Goal: Browse casually: Explore the website without a specific task or goal

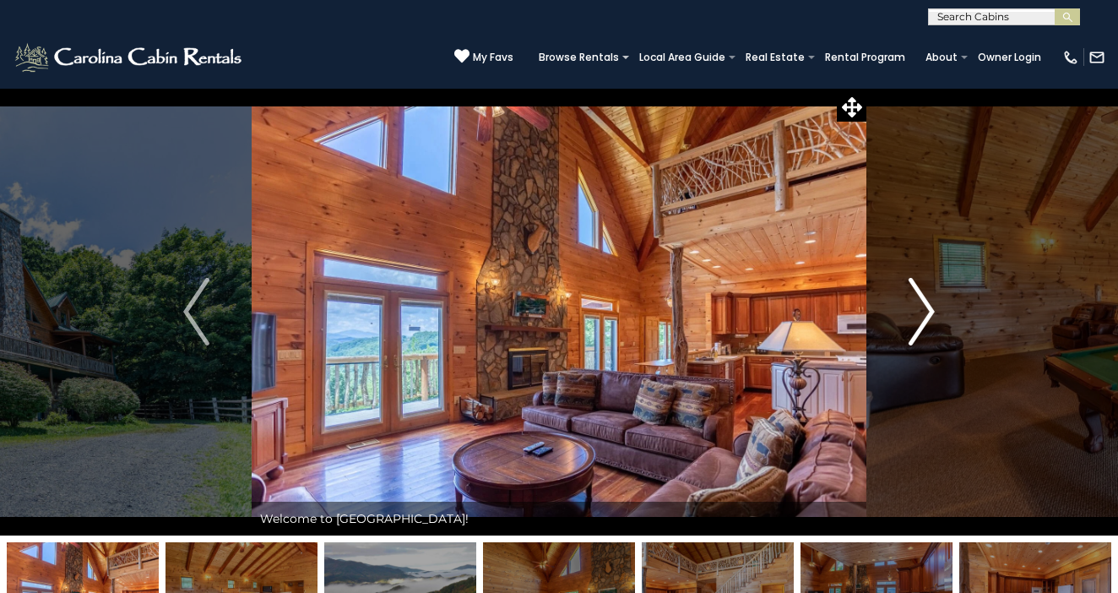
click at [931, 315] on img "Next" at bounding box center [921, 312] width 25 height 68
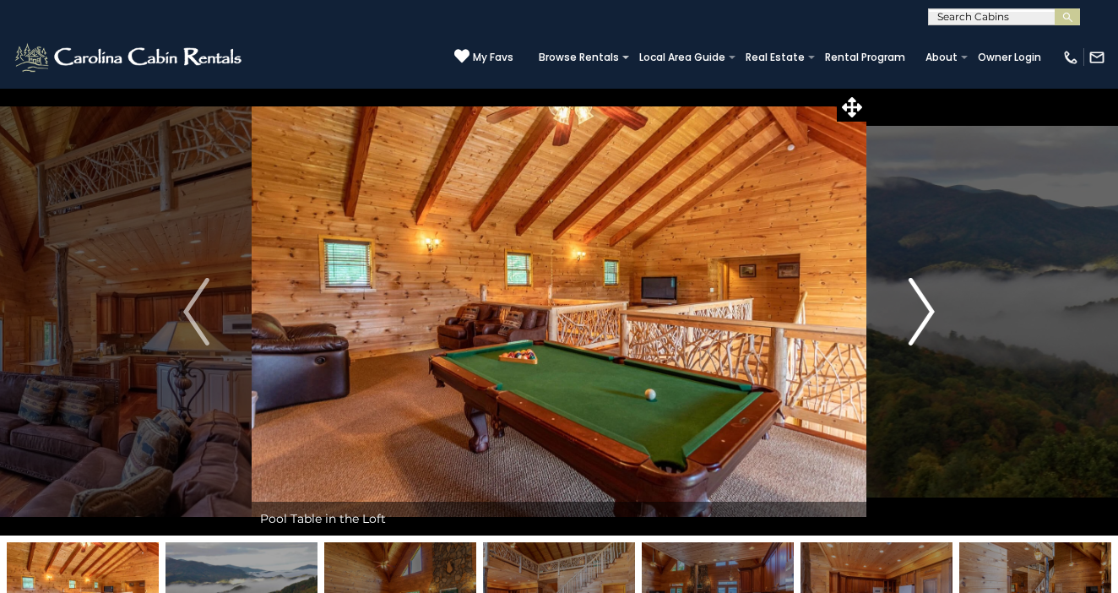
click at [931, 315] on img "Next" at bounding box center [921, 312] width 25 height 68
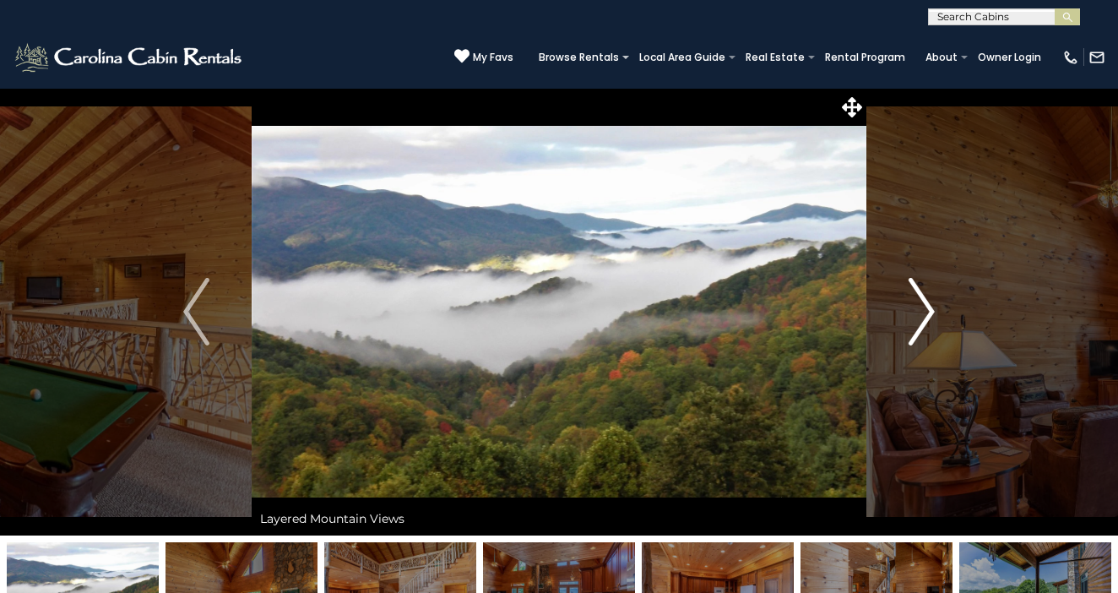
click at [931, 315] on img "Next" at bounding box center [921, 312] width 25 height 68
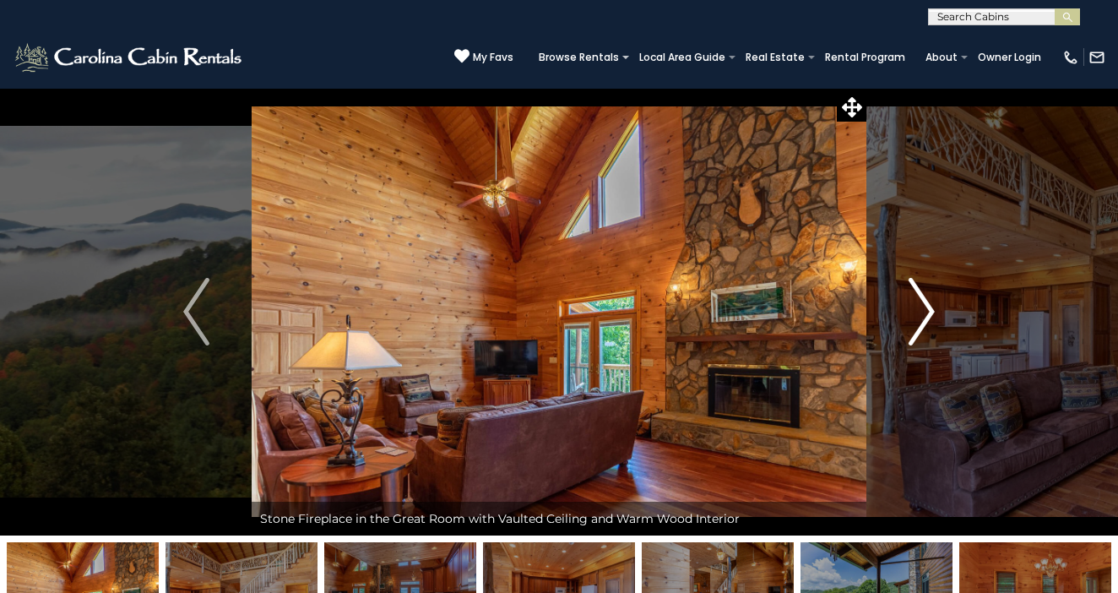
click at [931, 315] on img "Next" at bounding box center [921, 312] width 25 height 68
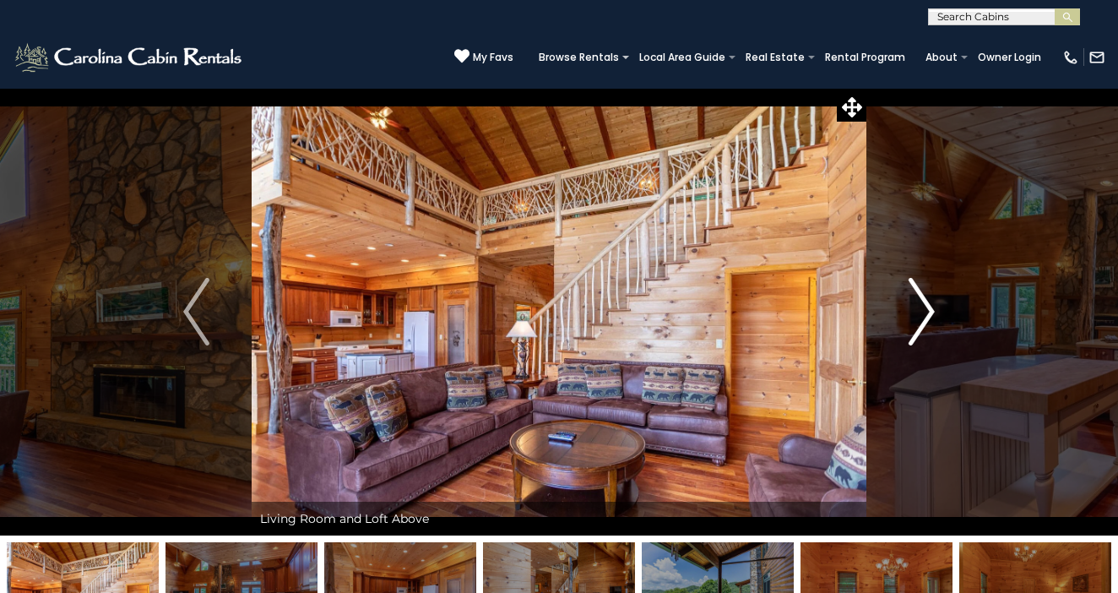
click at [931, 315] on img "Next" at bounding box center [921, 312] width 25 height 68
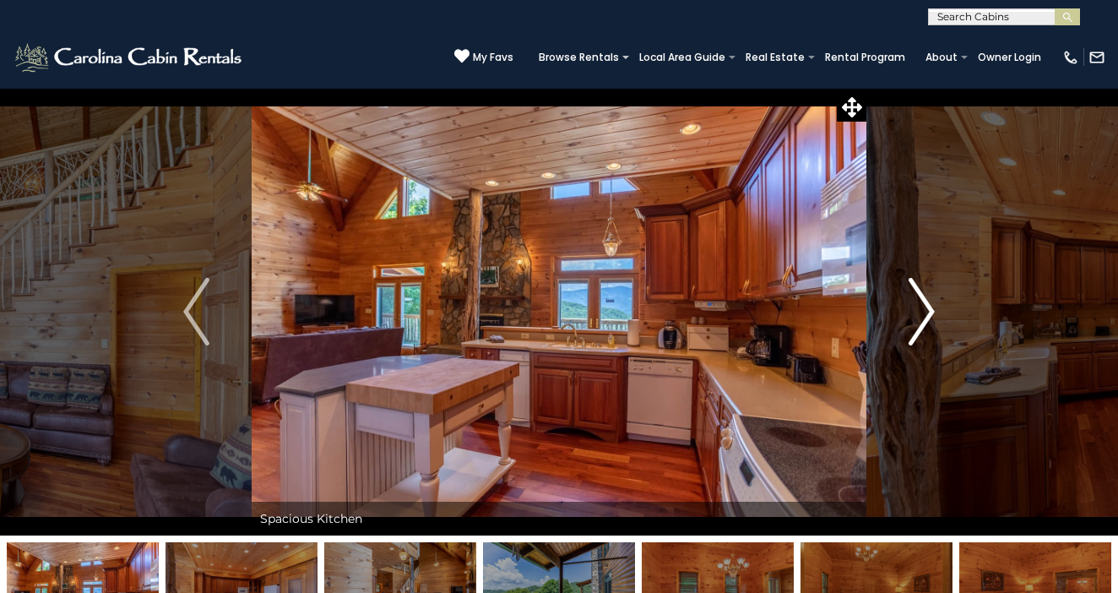
click at [931, 315] on img "Next" at bounding box center [921, 312] width 25 height 68
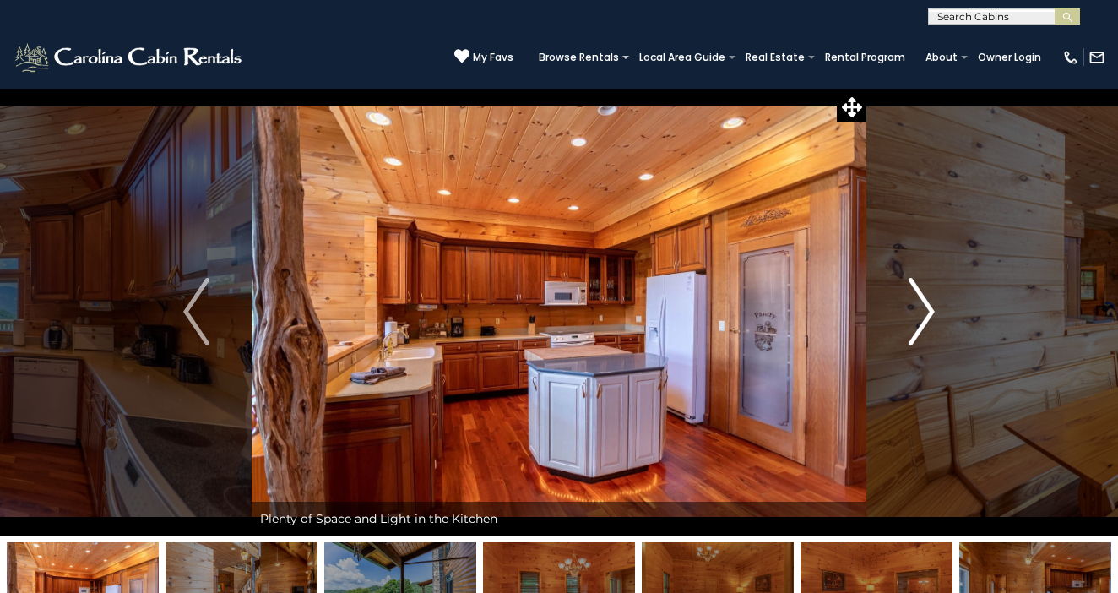
click at [931, 315] on img "Next" at bounding box center [921, 312] width 25 height 68
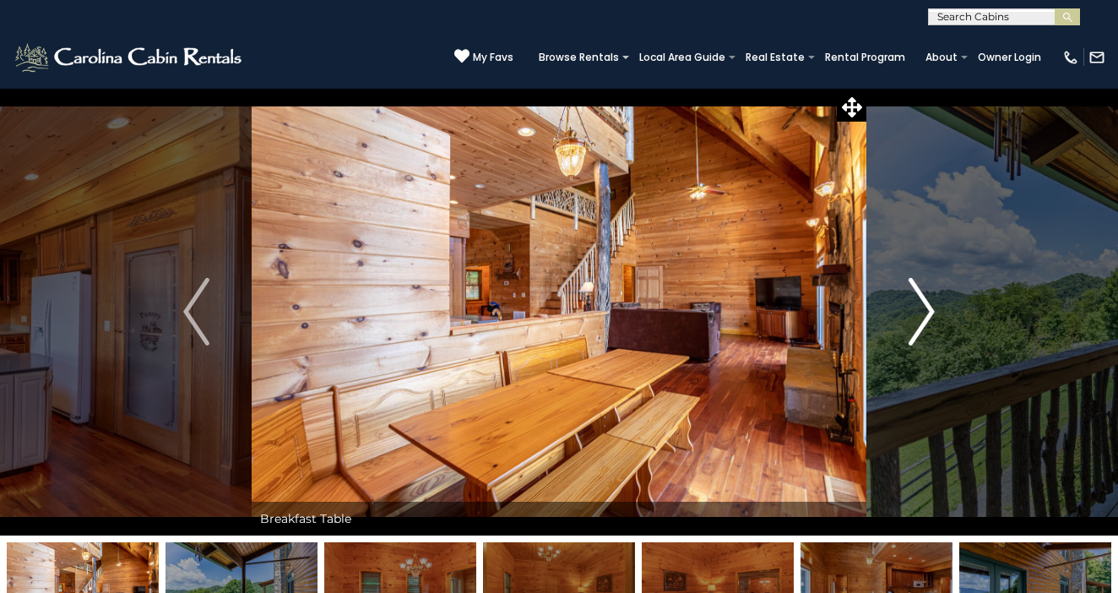
click at [931, 315] on img "Next" at bounding box center [921, 312] width 25 height 68
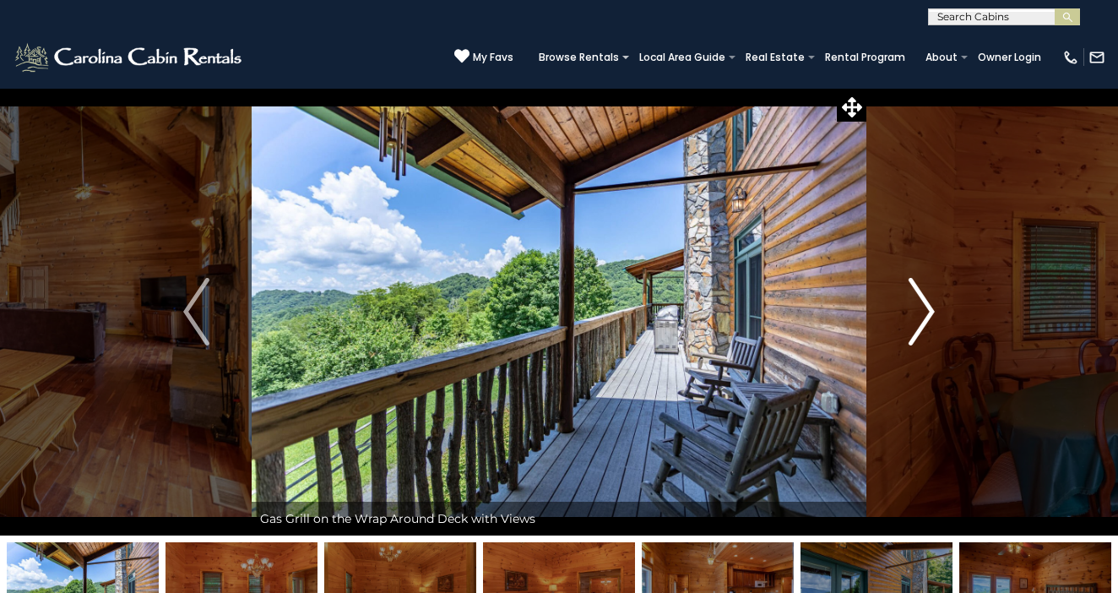
click at [931, 315] on img "Next" at bounding box center [921, 312] width 25 height 68
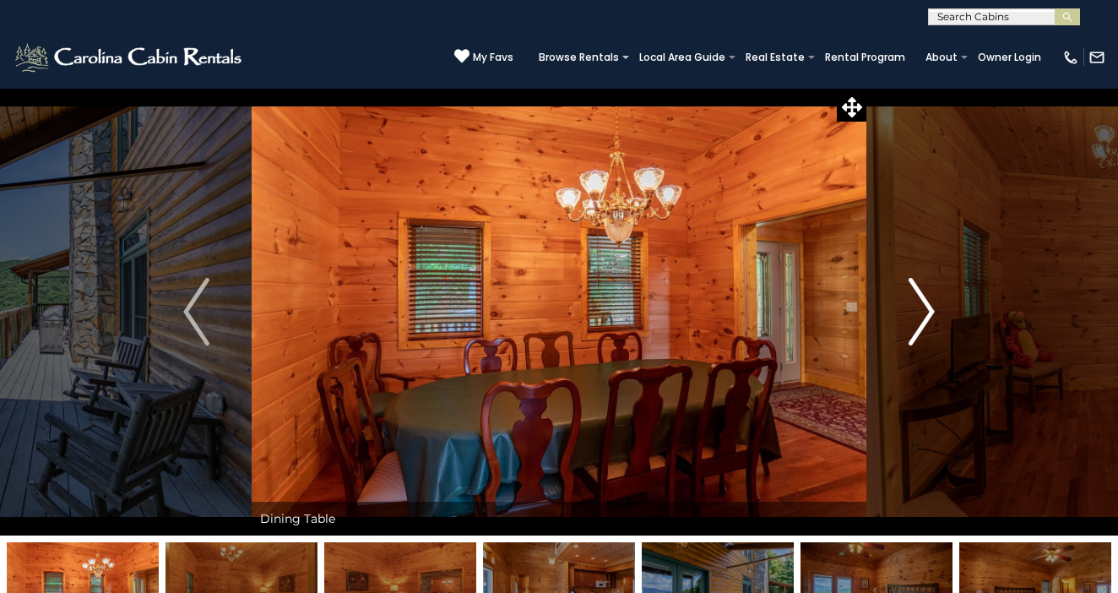
click at [931, 315] on img "Next" at bounding box center [921, 312] width 25 height 68
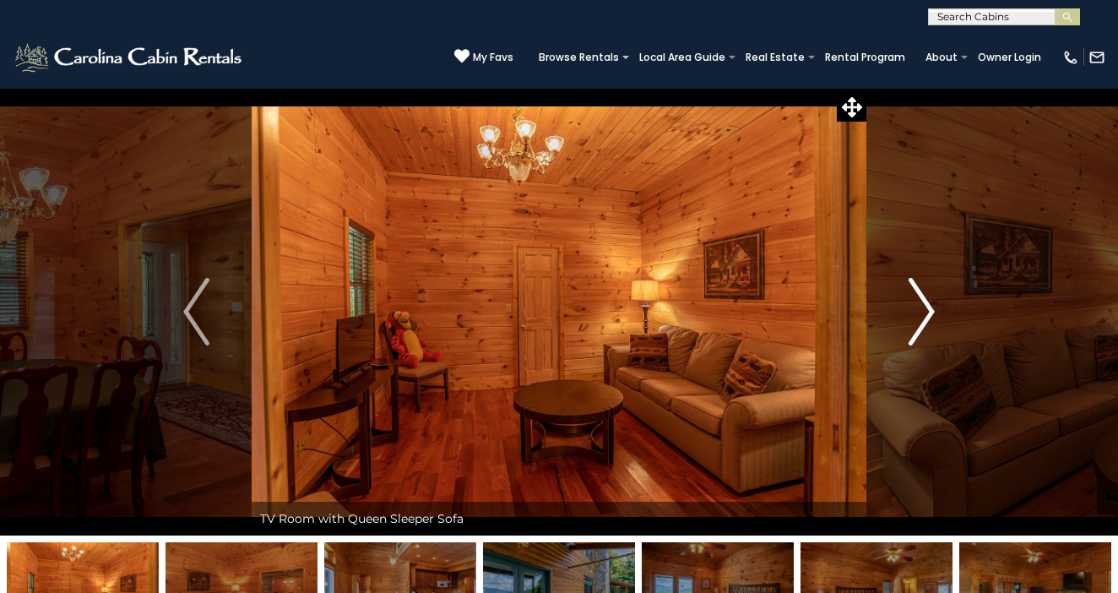
click at [931, 315] on img "Next" at bounding box center [921, 312] width 25 height 68
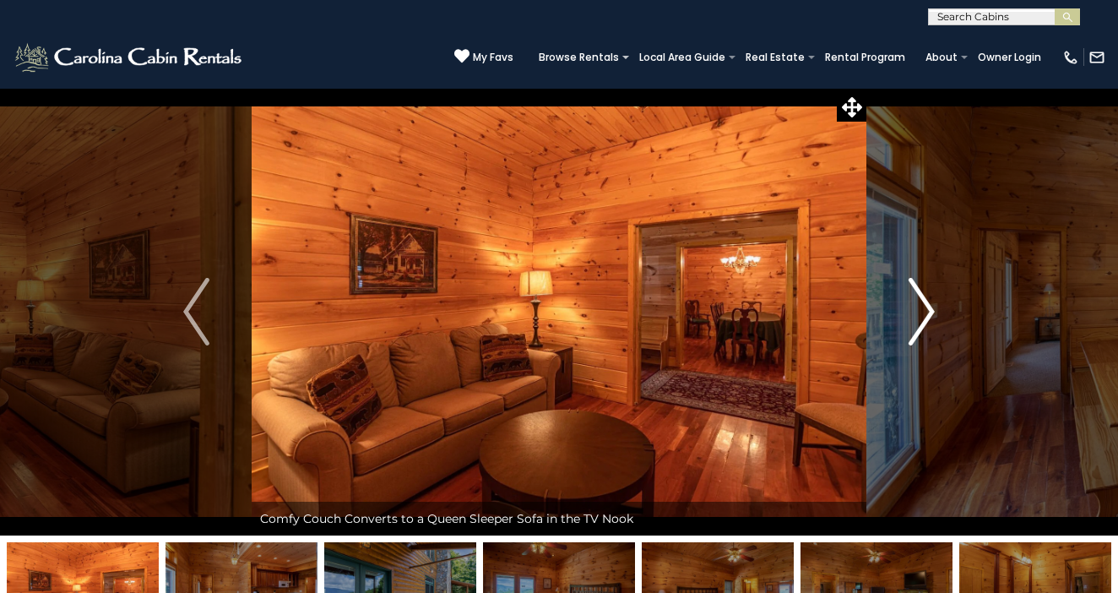
click at [931, 315] on img "Next" at bounding box center [921, 312] width 25 height 68
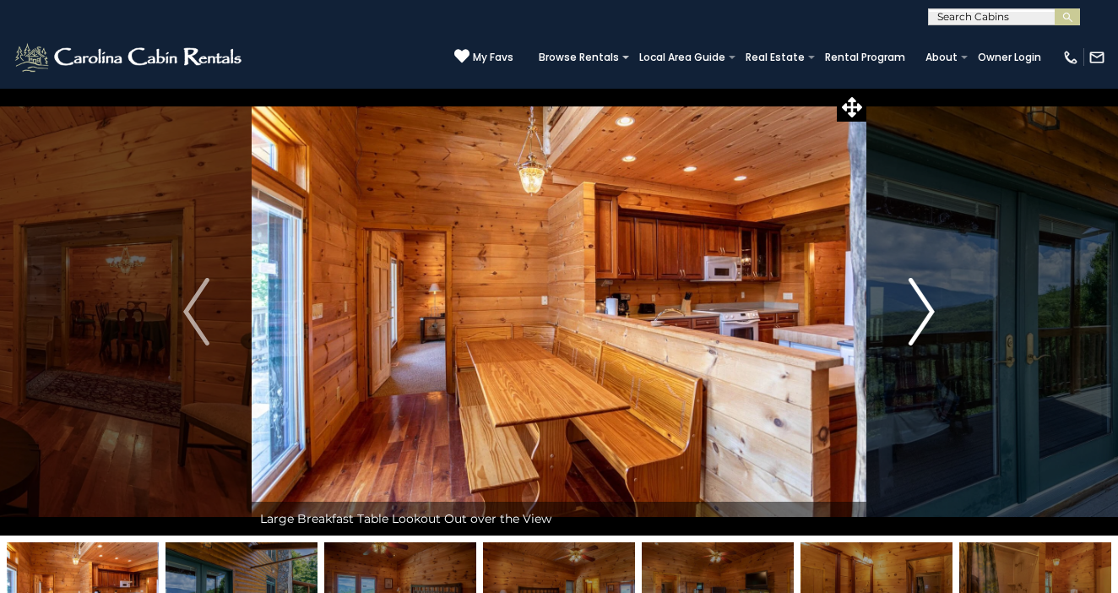
click at [931, 315] on img "Next" at bounding box center [921, 312] width 25 height 68
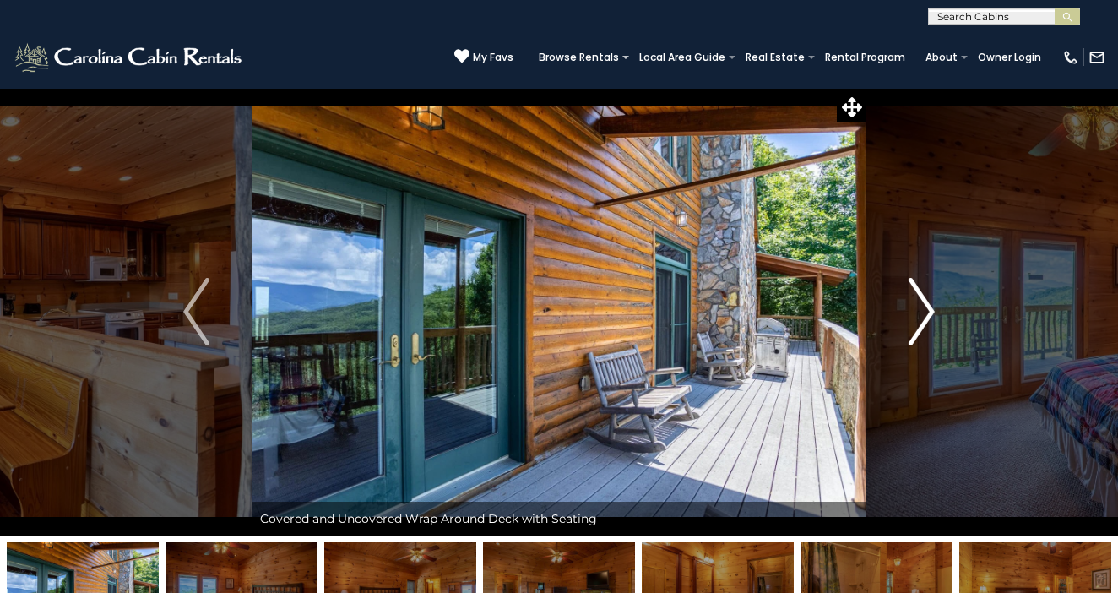
click at [931, 315] on img "Next" at bounding box center [921, 312] width 25 height 68
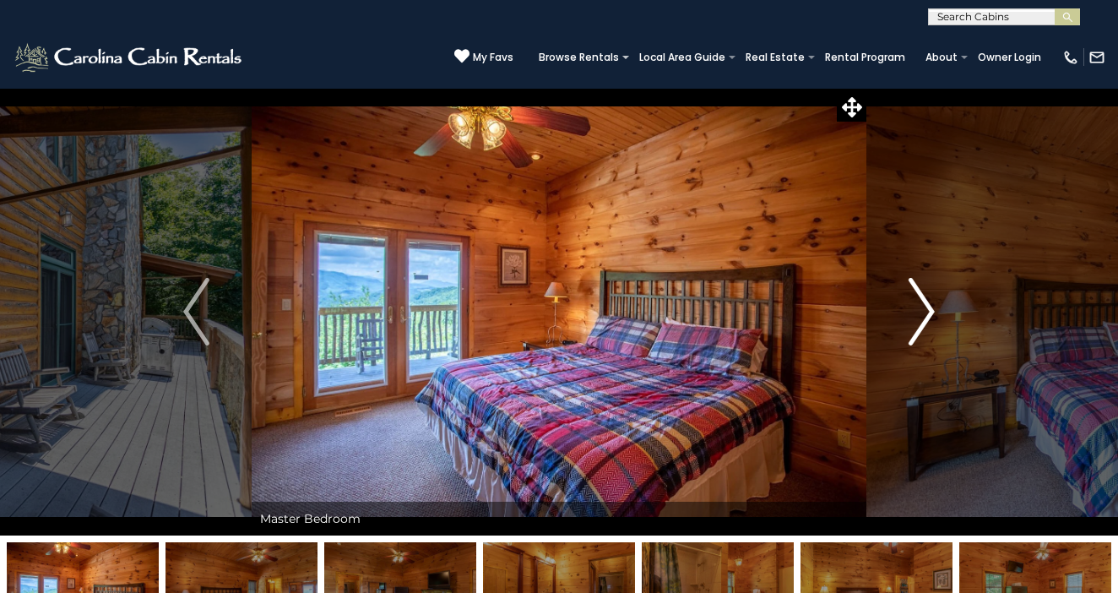
click at [931, 315] on img "Next" at bounding box center [921, 312] width 25 height 68
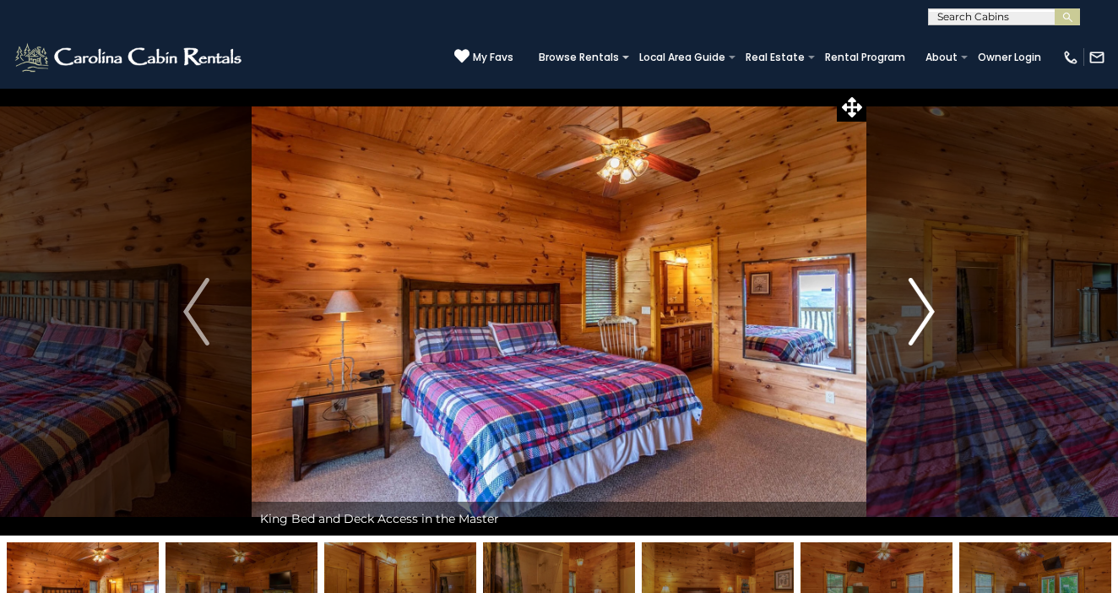
click at [931, 315] on img "Next" at bounding box center [921, 312] width 25 height 68
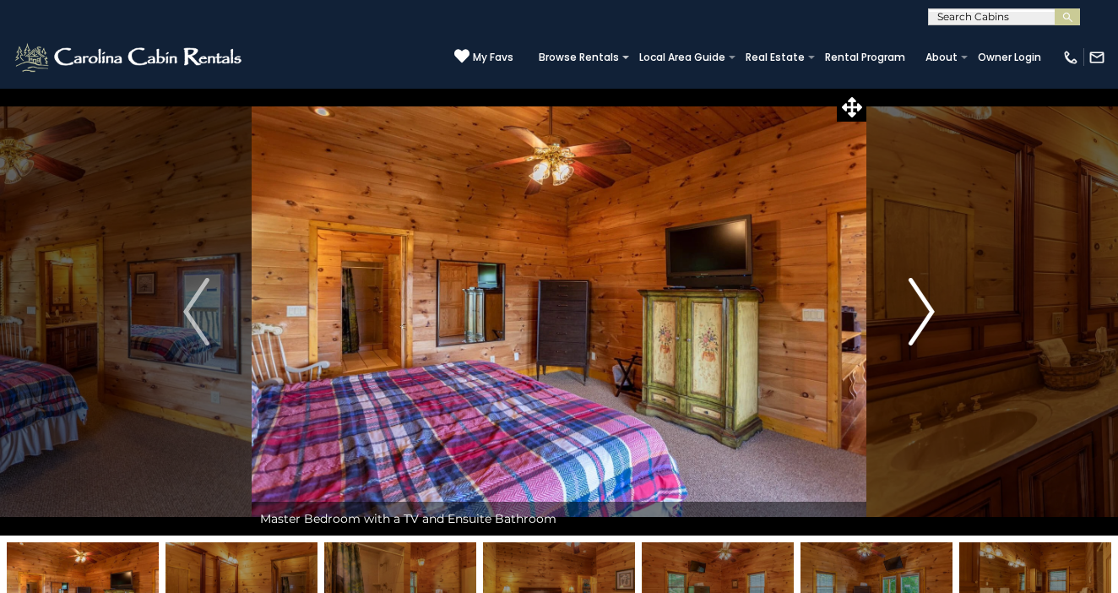
click at [931, 314] on img "Next" at bounding box center [921, 312] width 25 height 68
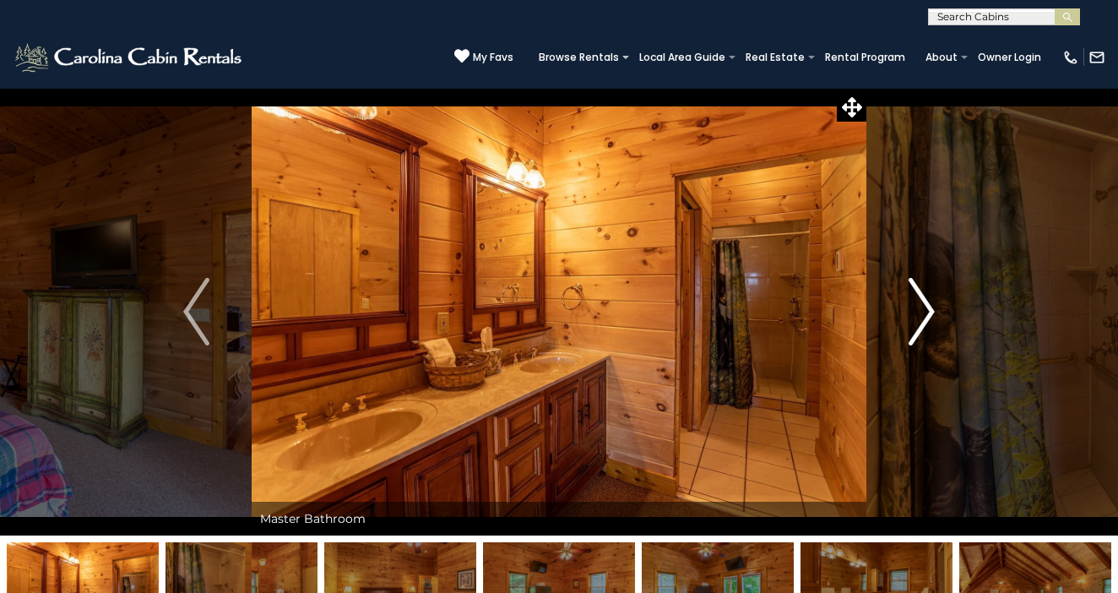
click at [930, 314] on img "Next" at bounding box center [921, 312] width 25 height 68
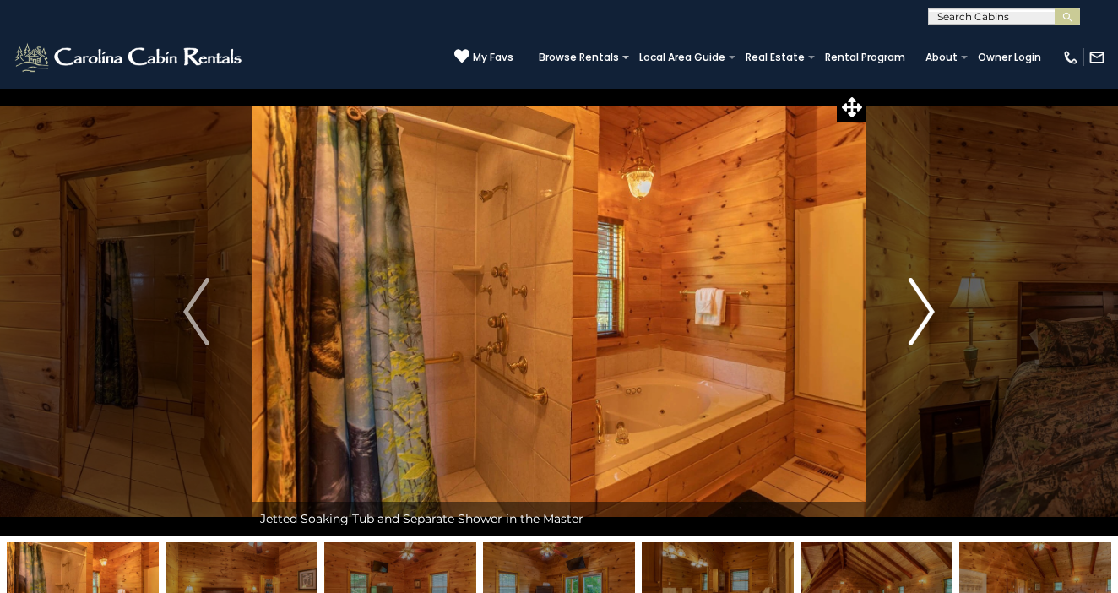
click at [930, 314] on img "Next" at bounding box center [921, 312] width 25 height 68
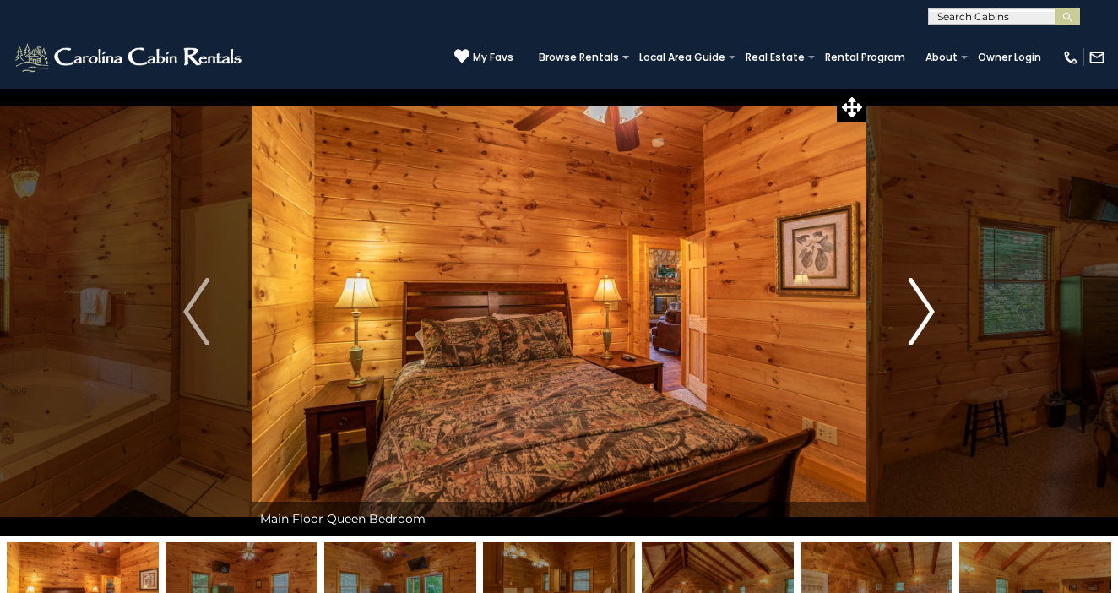
click at [930, 314] on img "Next" at bounding box center [921, 312] width 25 height 68
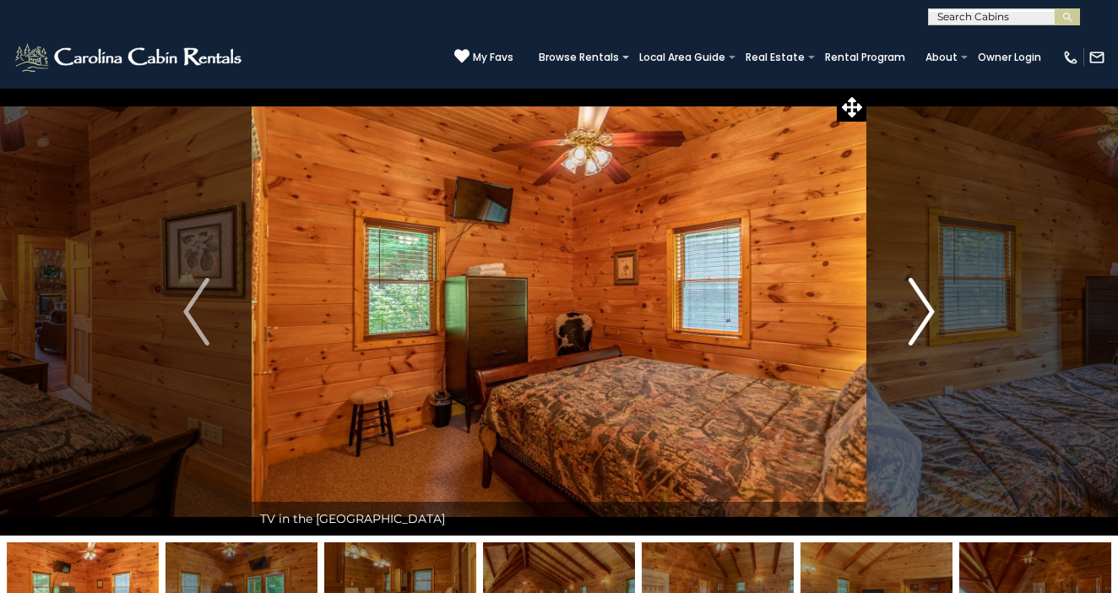
click at [930, 314] on img "Next" at bounding box center [921, 312] width 25 height 68
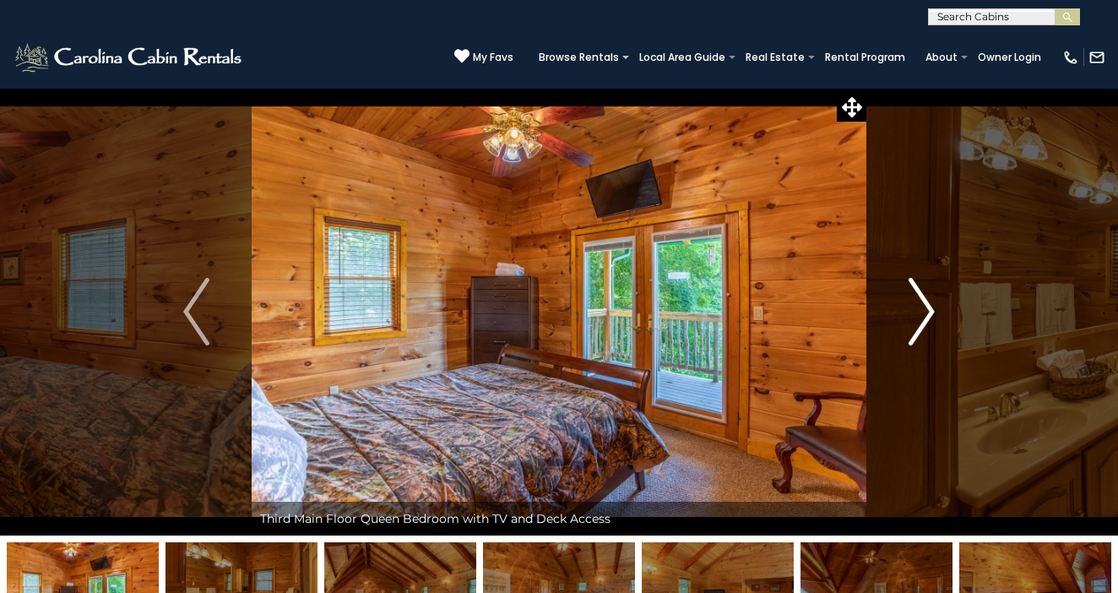
click at [930, 314] on img "Next" at bounding box center [921, 312] width 25 height 68
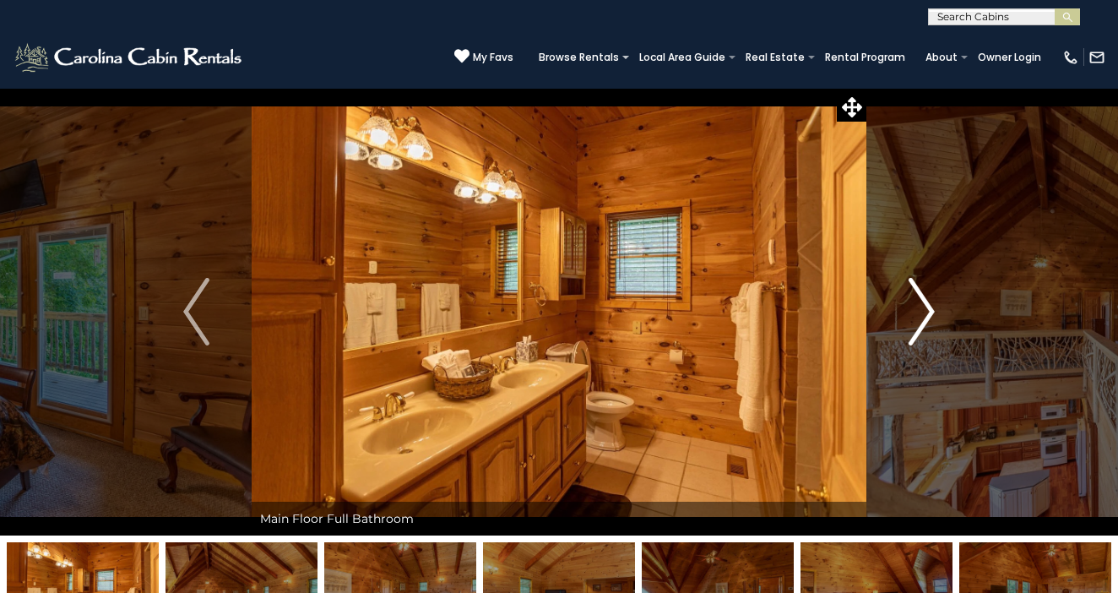
click at [930, 314] on img "Next" at bounding box center [921, 312] width 25 height 68
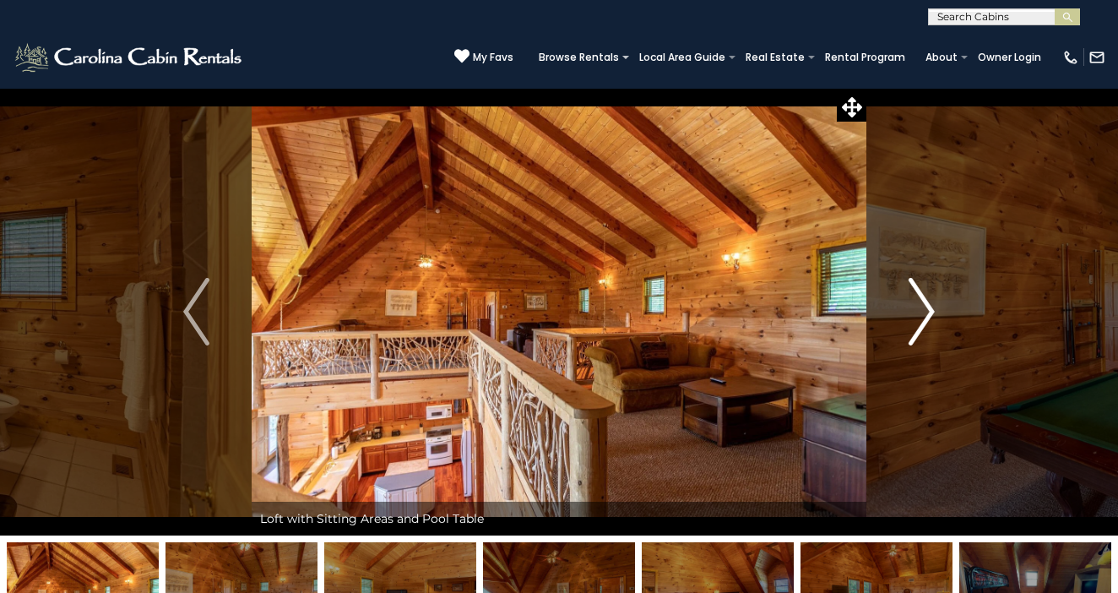
click at [930, 314] on img "Next" at bounding box center [921, 312] width 25 height 68
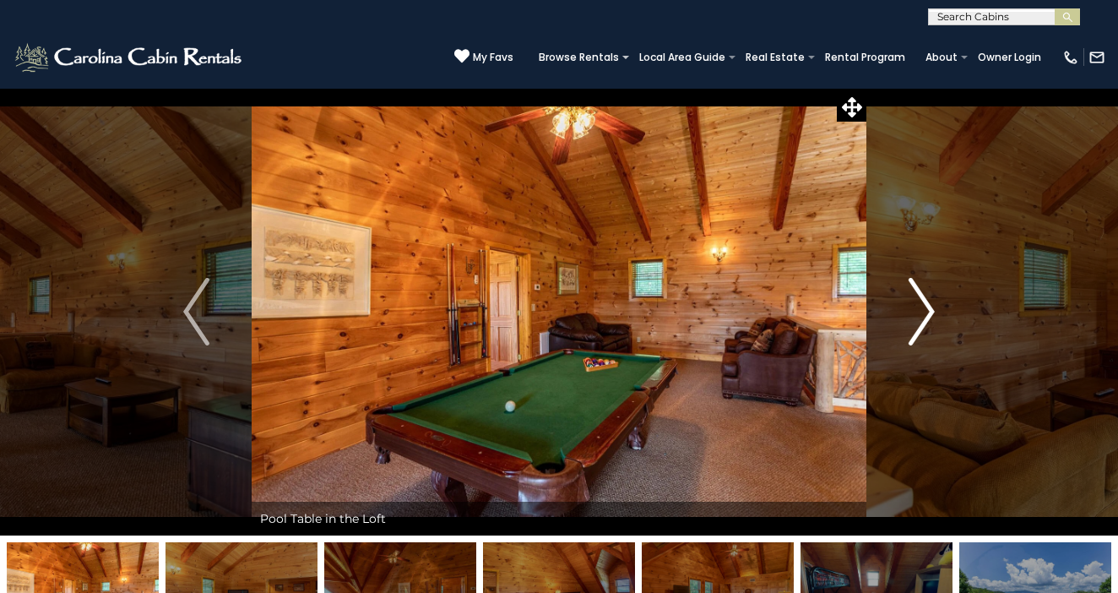
click at [930, 314] on img "Next" at bounding box center [921, 312] width 25 height 68
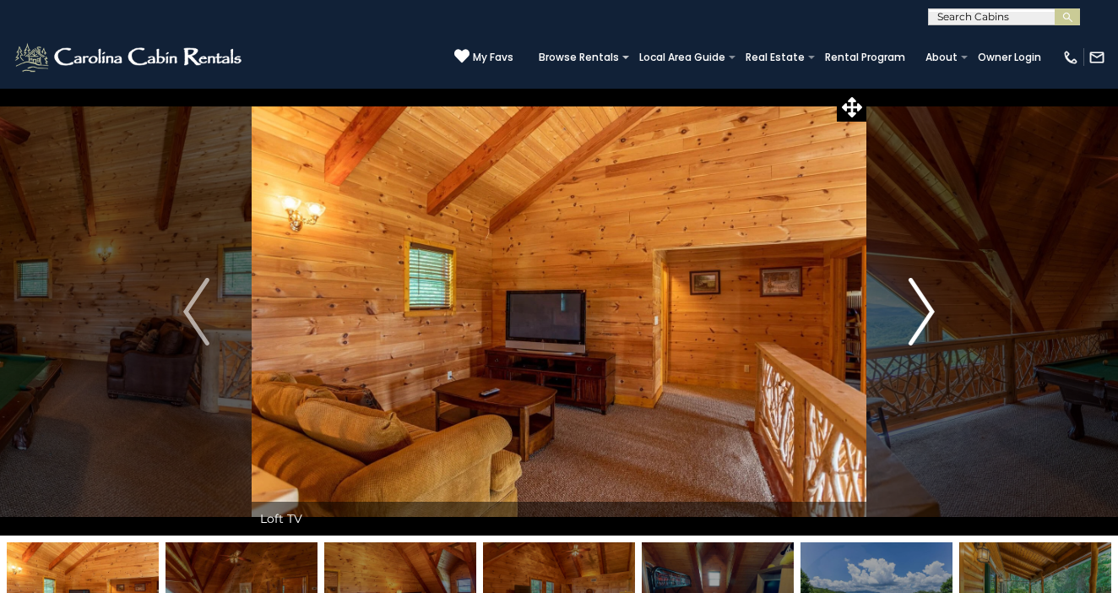
click at [930, 314] on img "Next" at bounding box center [921, 312] width 25 height 68
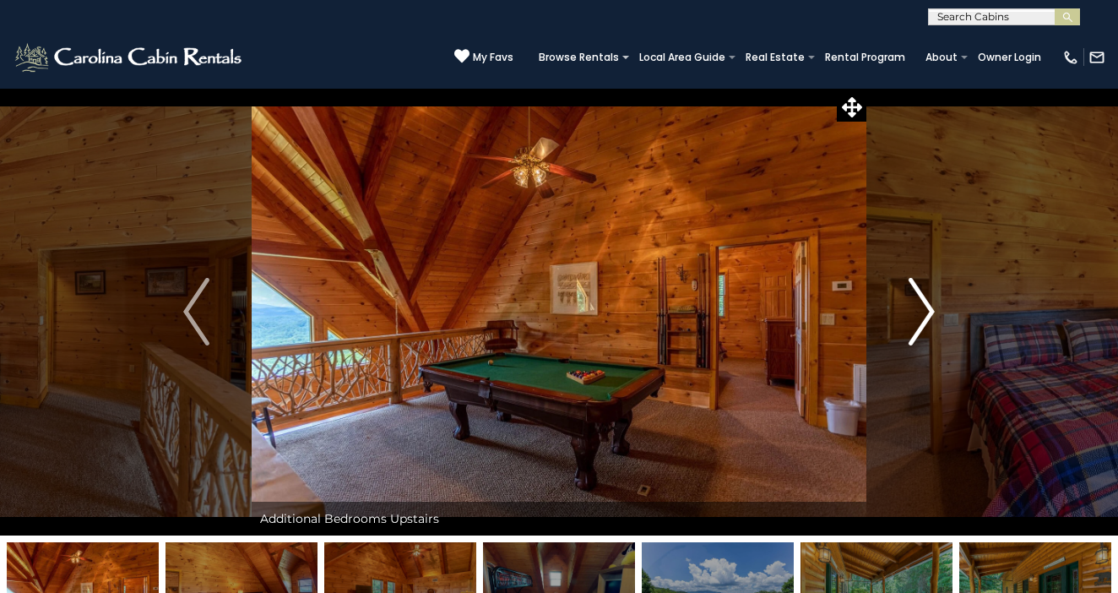
click at [931, 316] on img "Next" at bounding box center [921, 312] width 25 height 68
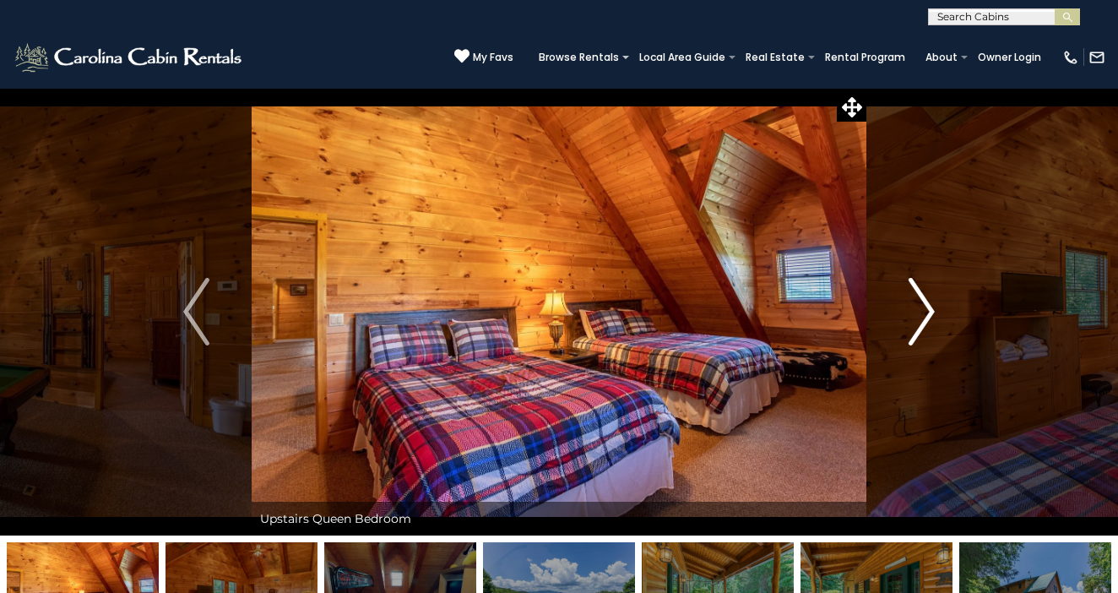
click at [927, 314] on img "Next" at bounding box center [921, 312] width 25 height 68
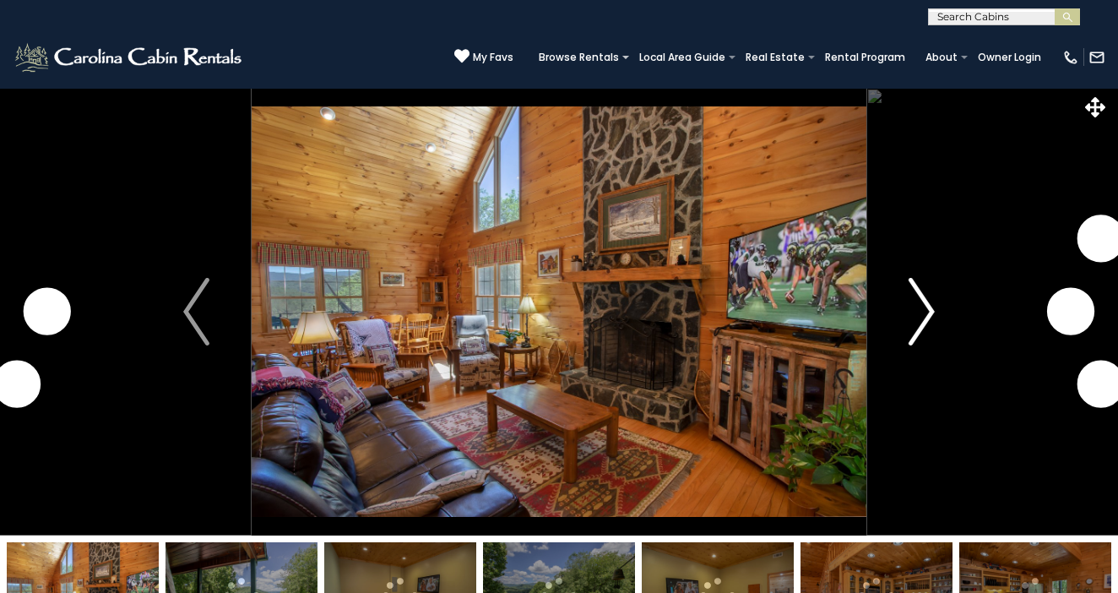
click at [928, 307] on img "Next" at bounding box center [921, 312] width 25 height 68
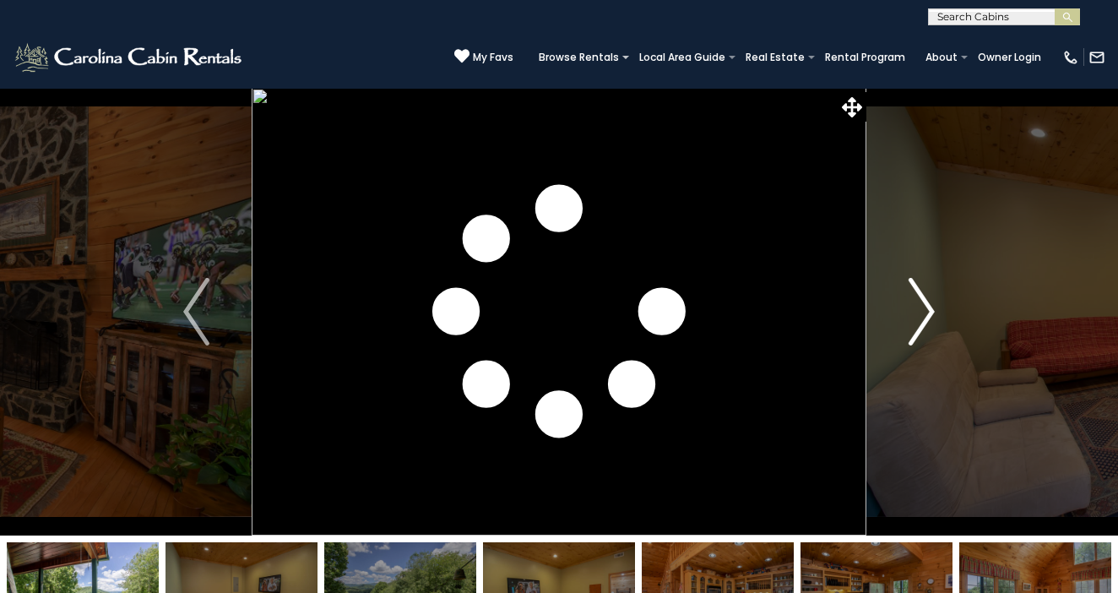
click at [928, 307] on img "Next" at bounding box center [921, 312] width 25 height 68
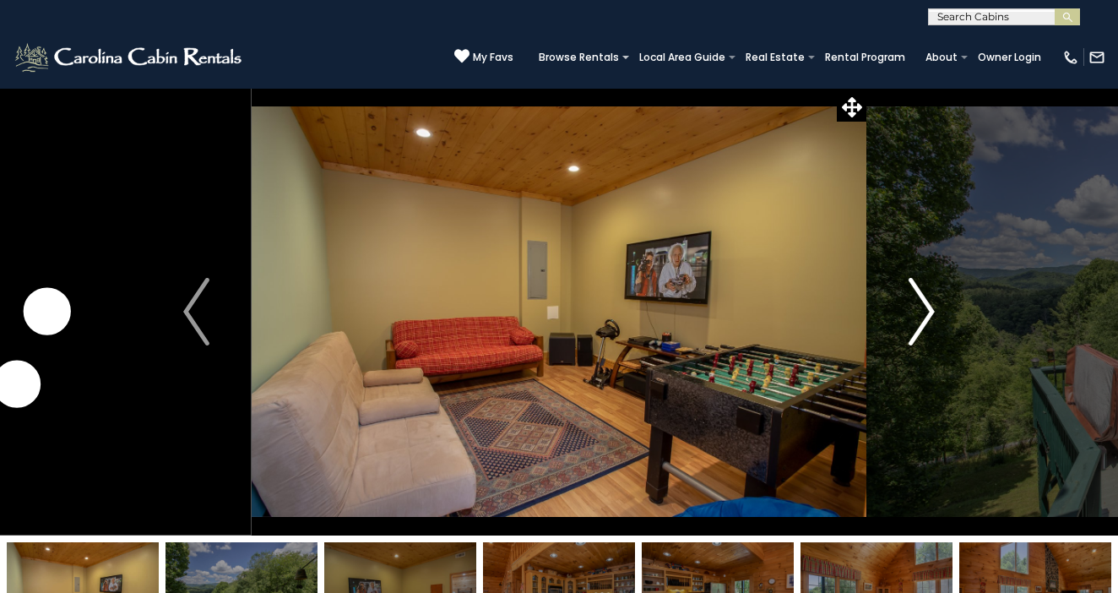
click at [928, 307] on img "Next" at bounding box center [921, 312] width 25 height 68
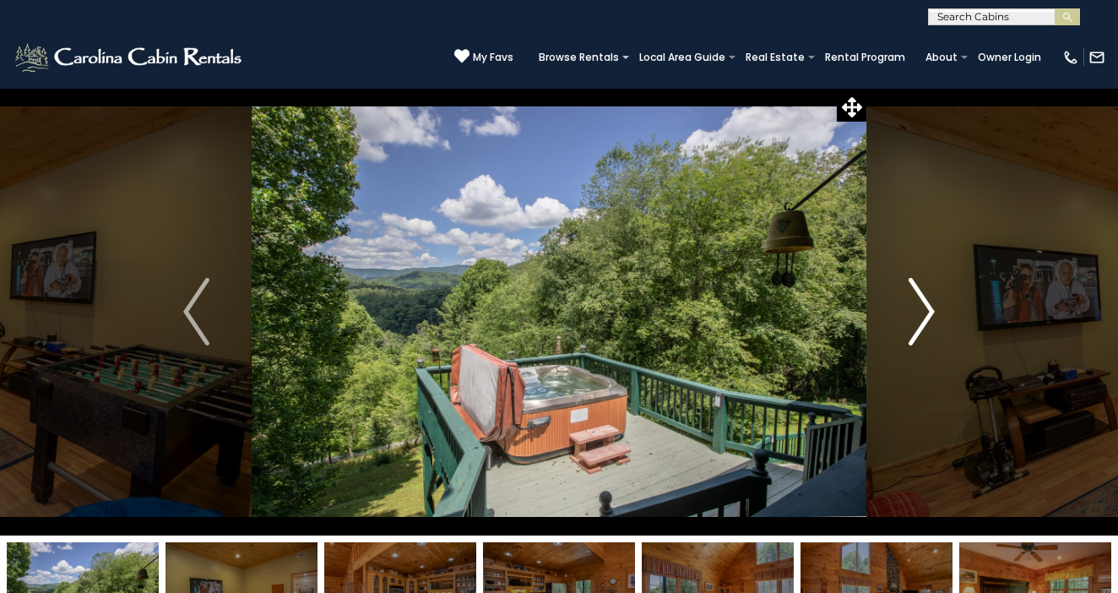
click at [928, 307] on img "Next" at bounding box center [921, 312] width 25 height 68
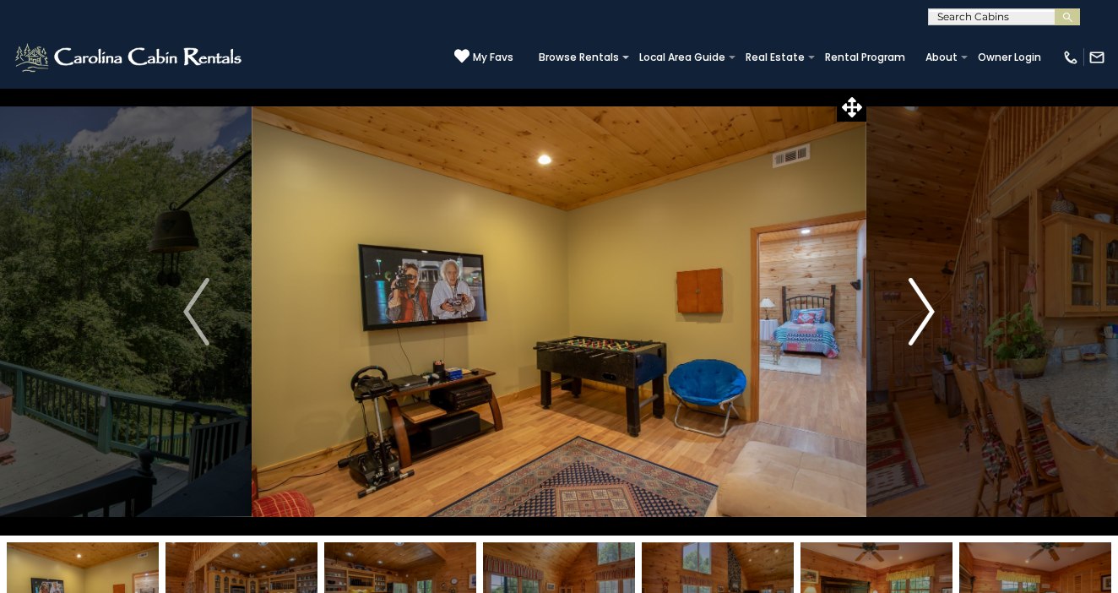
click at [928, 307] on img "Next" at bounding box center [921, 312] width 25 height 68
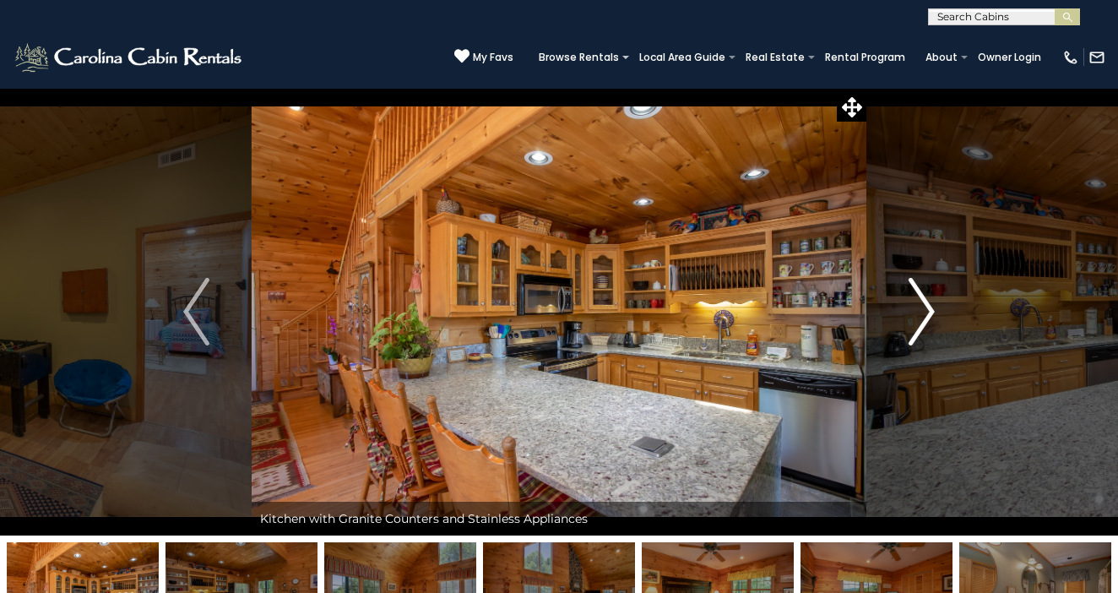
click at [928, 307] on img "Next" at bounding box center [921, 312] width 25 height 68
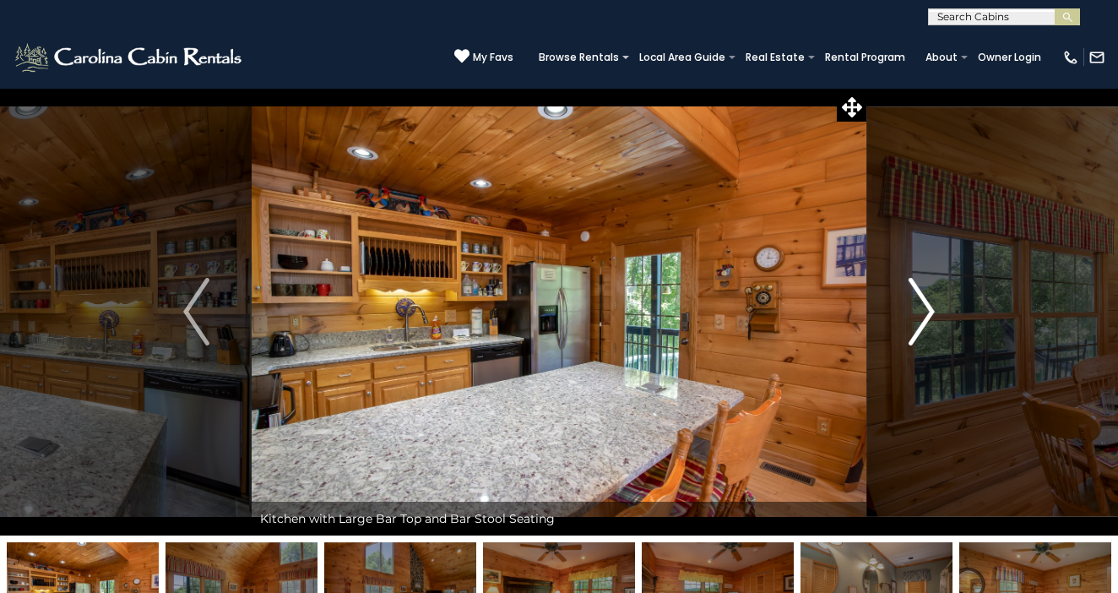
click at [928, 307] on img "Next" at bounding box center [921, 312] width 25 height 68
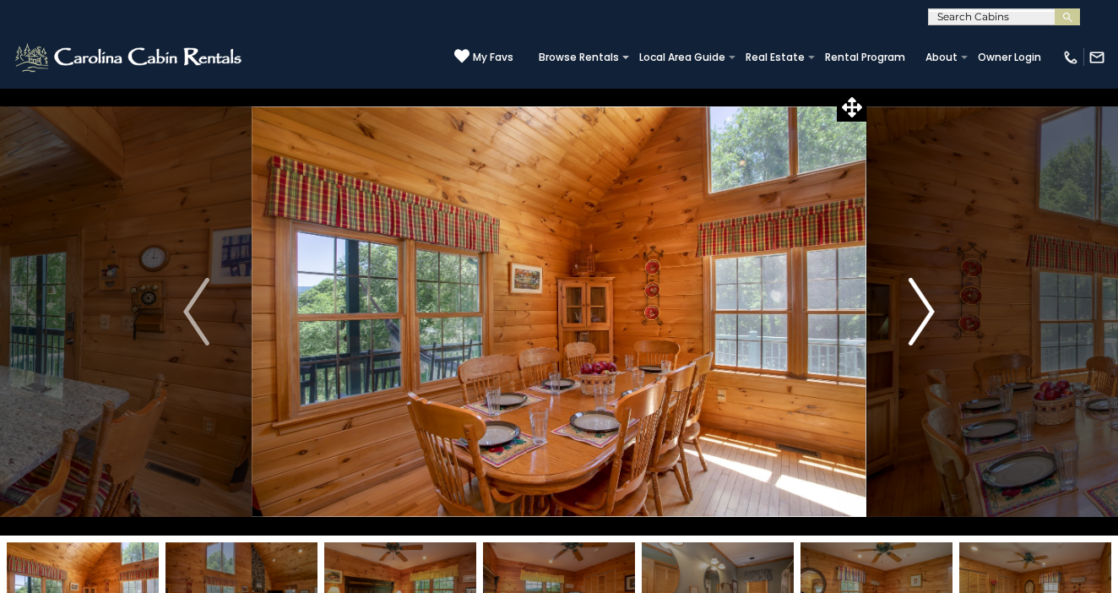
click at [928, 307] on img "Next" at bounding box center [921, 312] width 25 height 68
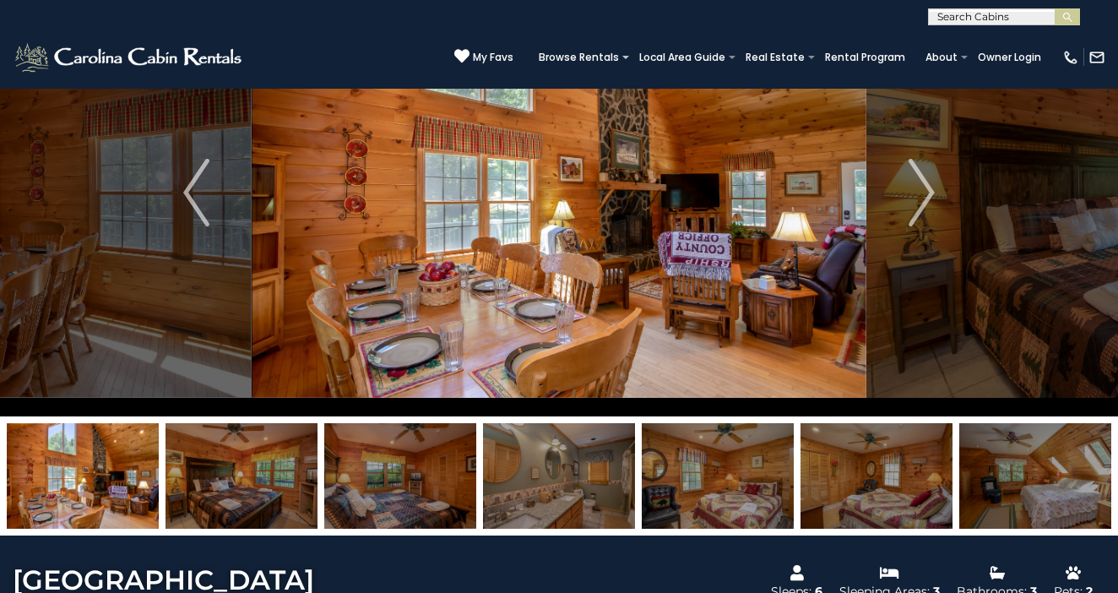
scroll to position [45, 0]
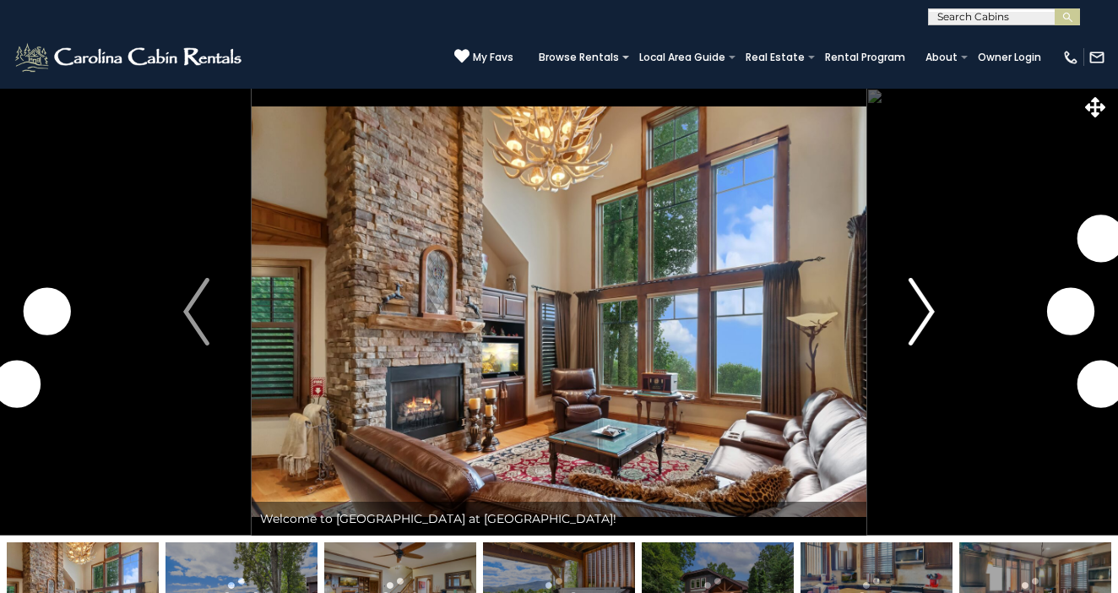
click at [928, 304] on img "Next" at bounding box center [921, 312] width 25 height 68
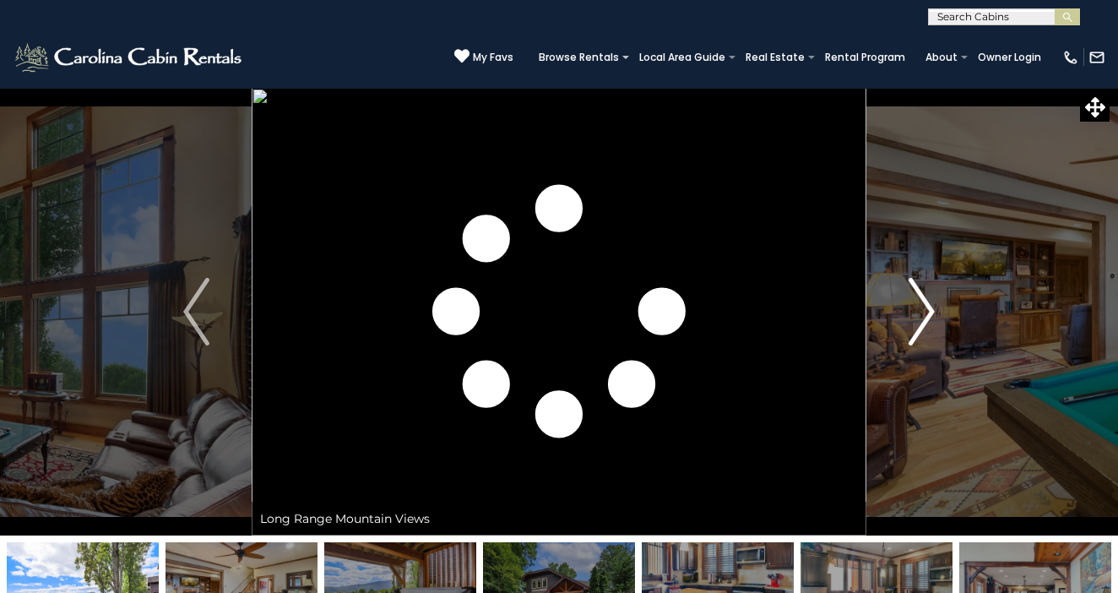
click at [934, 309] on img "Next" at bounding box center [921, 312] width 25 height 68
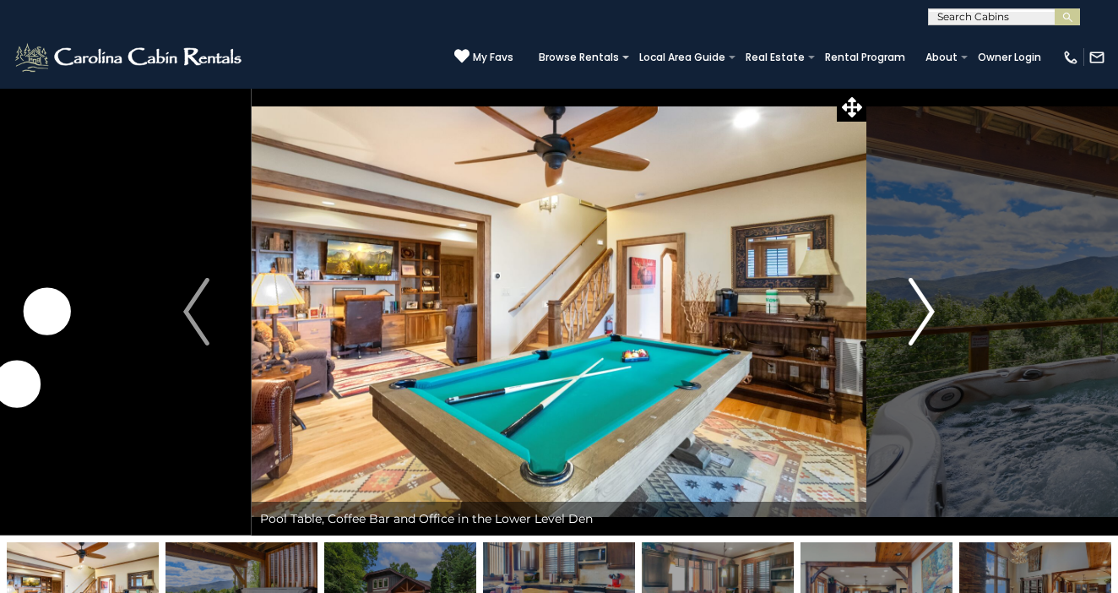
click at [934, 309] on img "Next" at bounding box center [921, 312] width 25 height 68
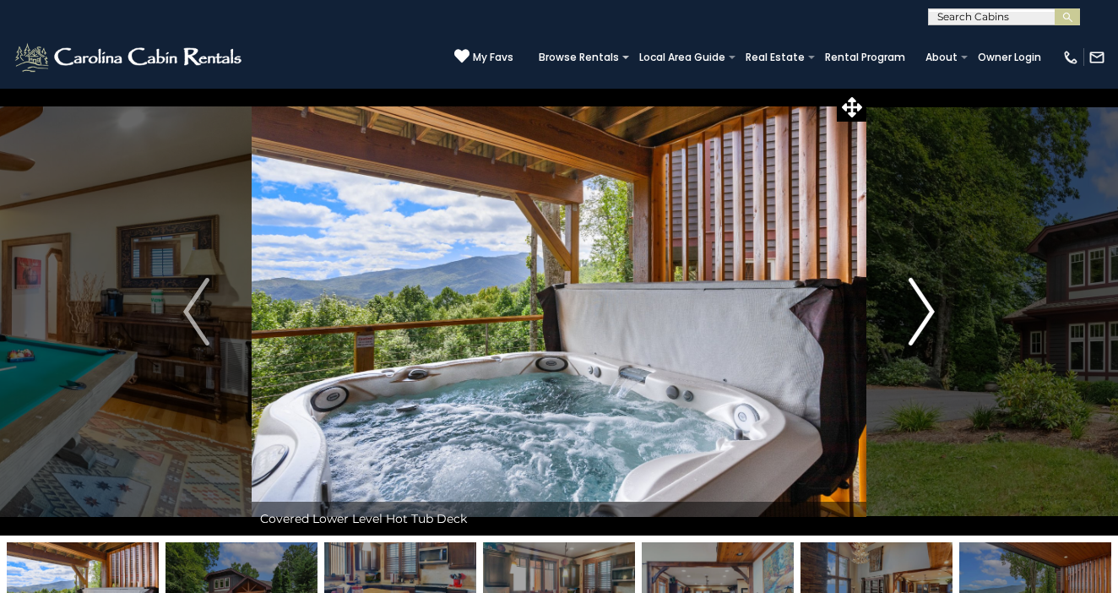
click at [934, 309] on img "Next" at bounding box center [921, 312] width 25 height 68
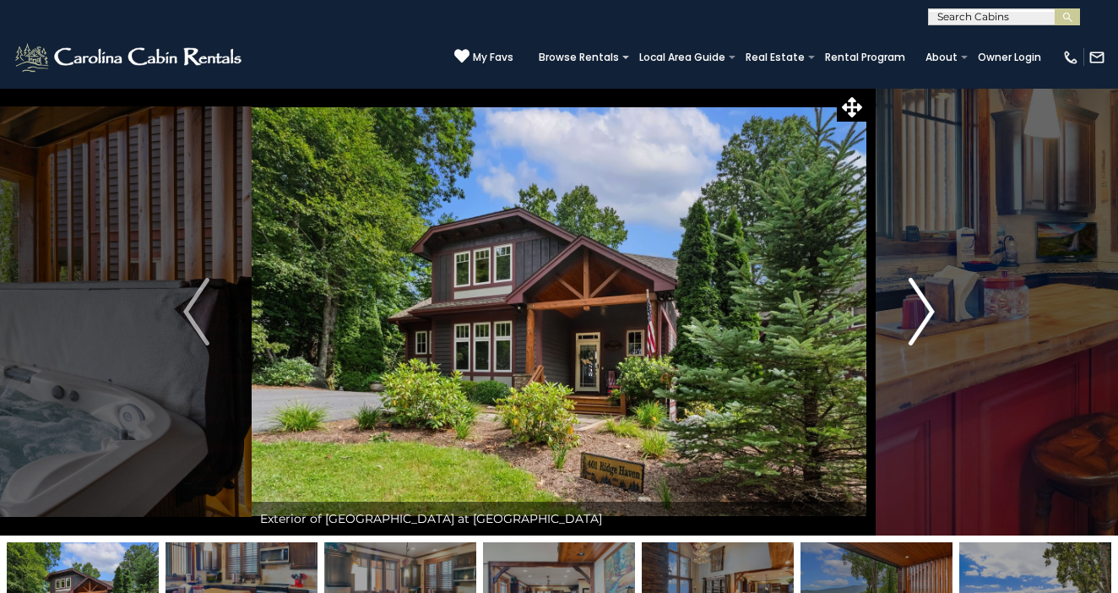
click at [934, 309] on img "Next" at bounding box center [921, 312] width 25 height 68
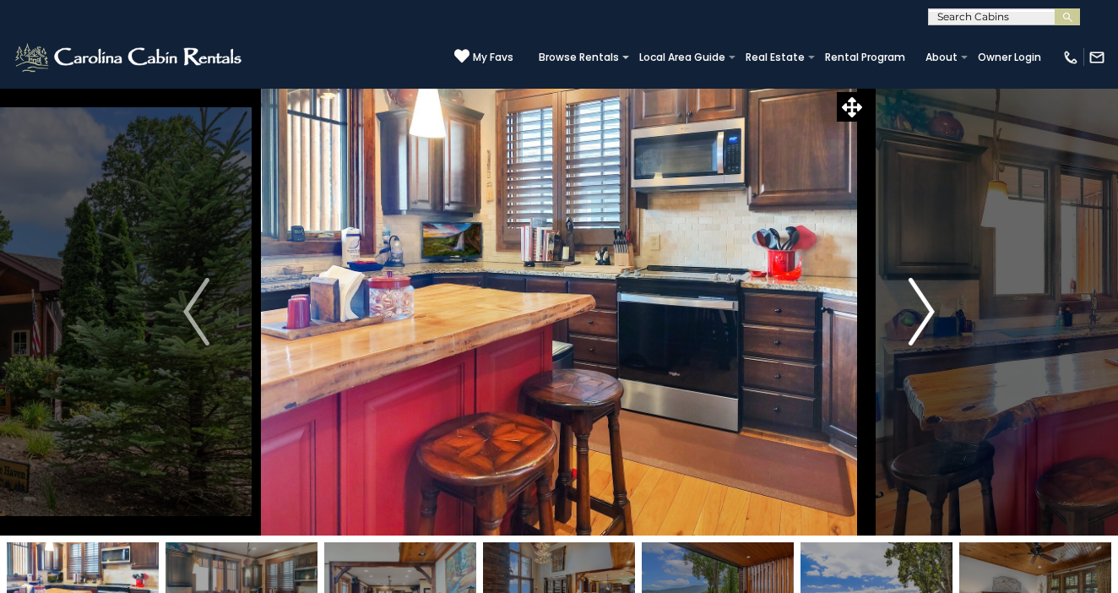
click at [934, 309] on img "Next" at bounding box center [921, 312] width 25 height 68
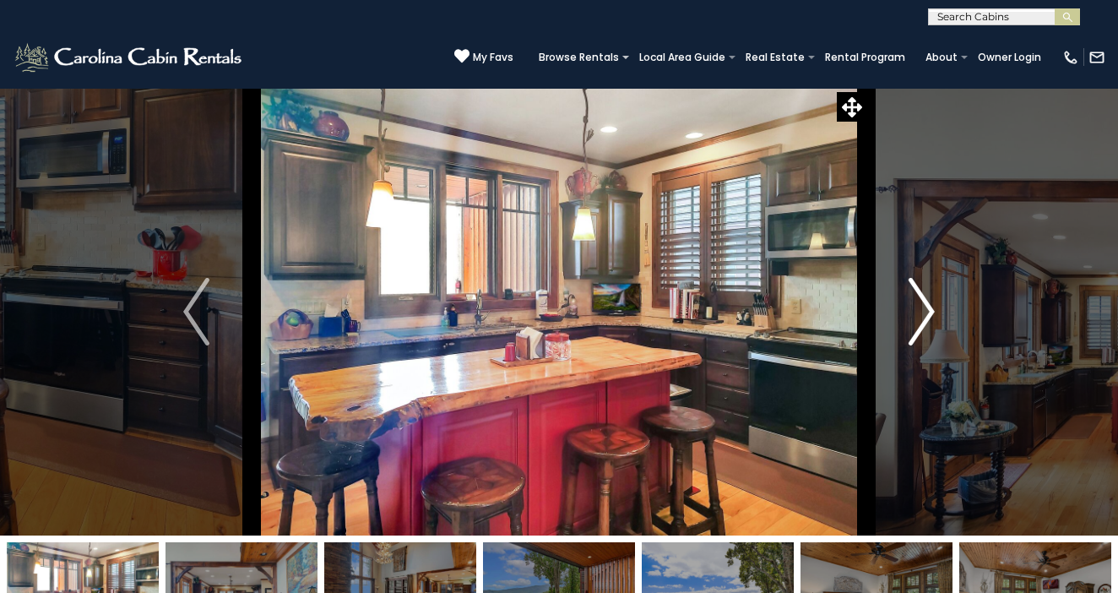
click at [934, 309] on img "Next" at bounding box center [921, 312] width 25 height 68
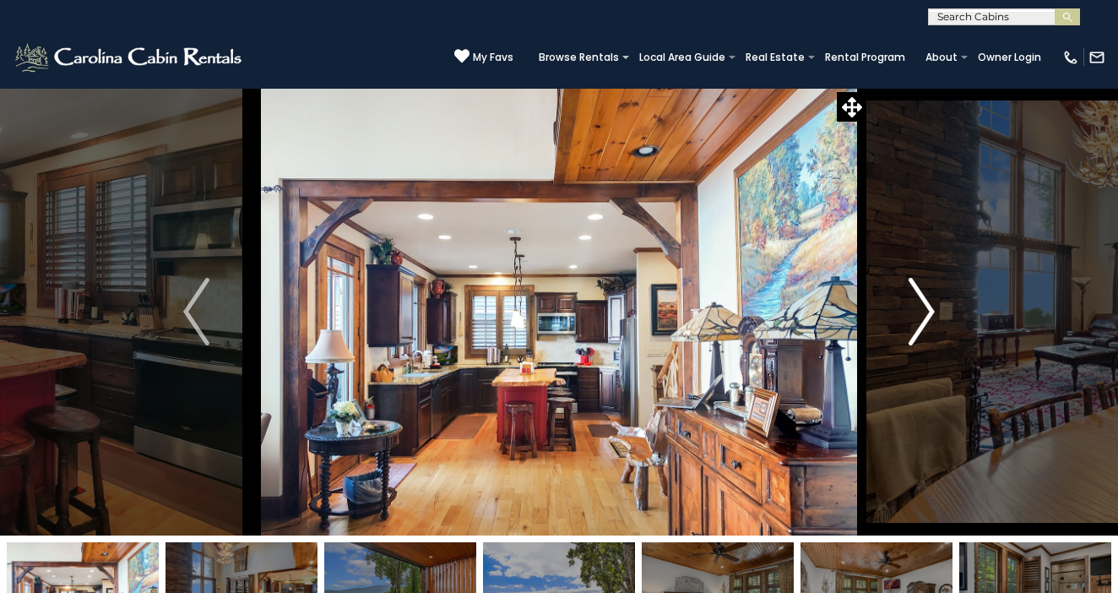
click at [934, 309] on img "Next" at bounding box center [921, 312] width 25 height 68
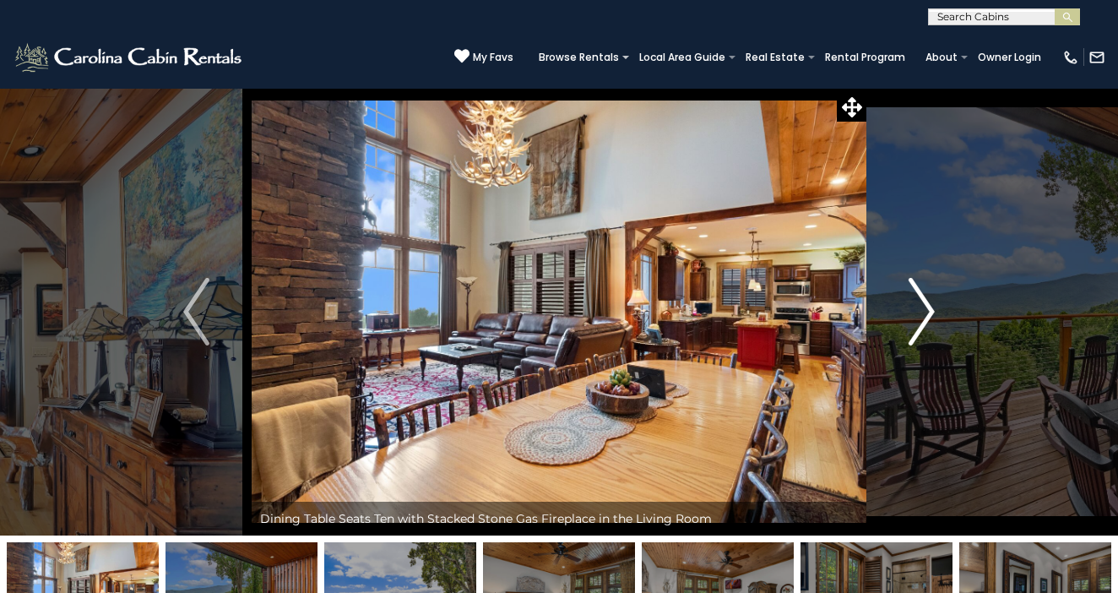
click at [934, 309] on img "Next" at bounding box center [921, 312] width 25 height 68
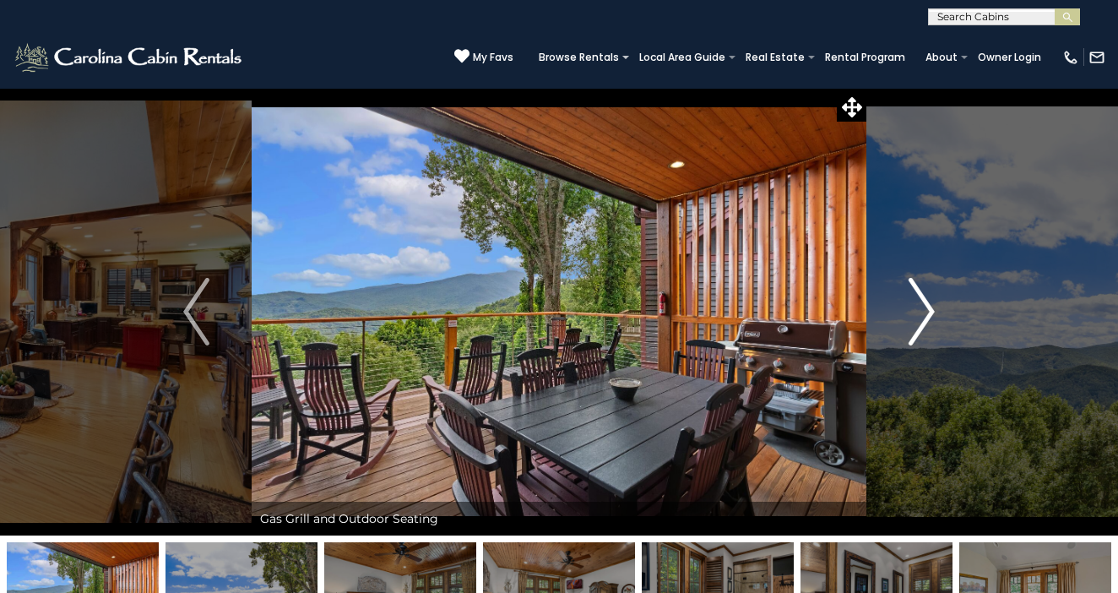
click at [934, 309] on img "Next" at bounding box center [921, 312] width 25 height 68
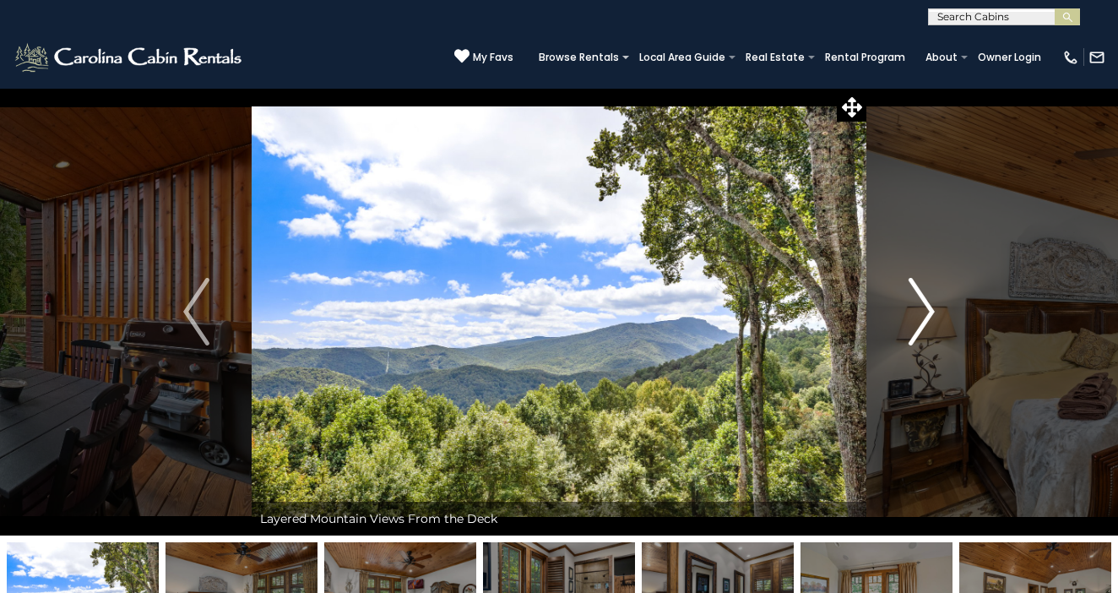
click at [934, 309] on img "Next" at bounding box center [921, 312] width 25 height 68
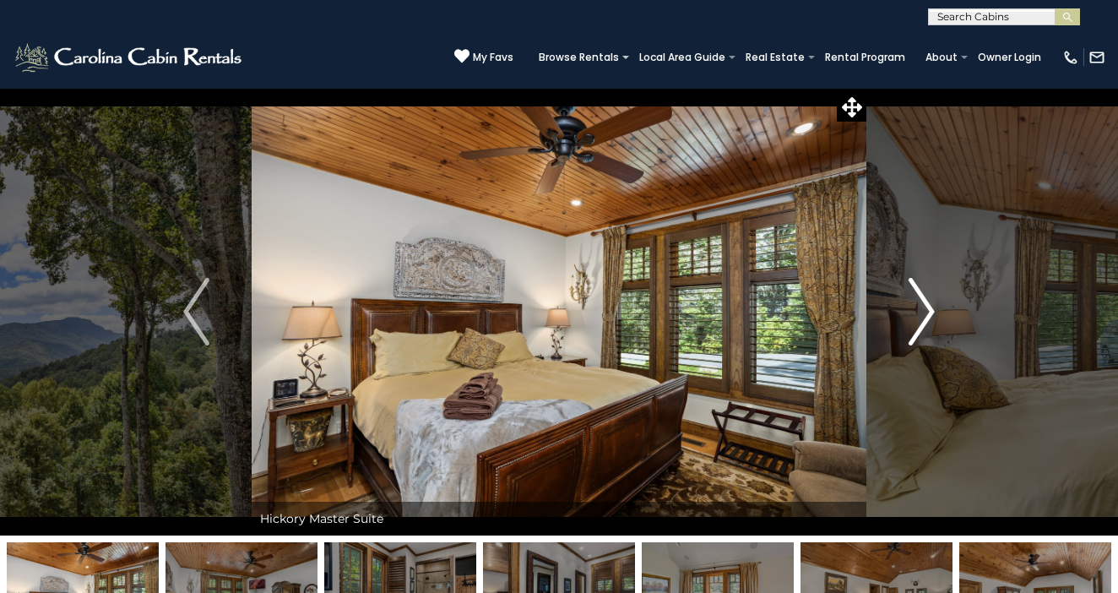
click at [934, 309] on img "Next" at bounding box center [921, 312] width 25 height 68
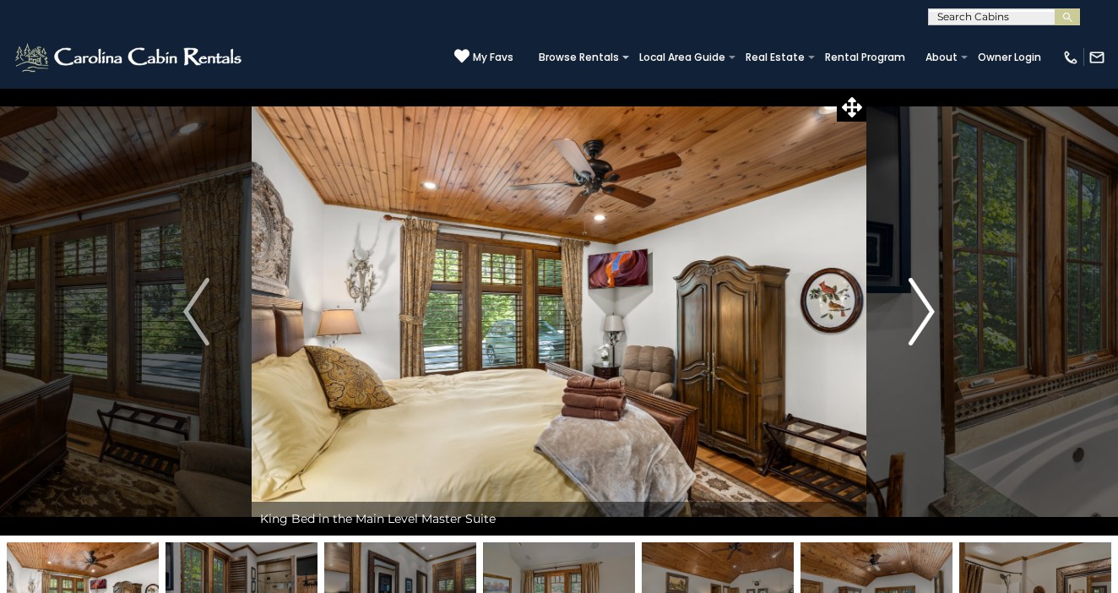
click at [933, 309] on img "Next" at bounding box center [921, 312] width 25 height 68
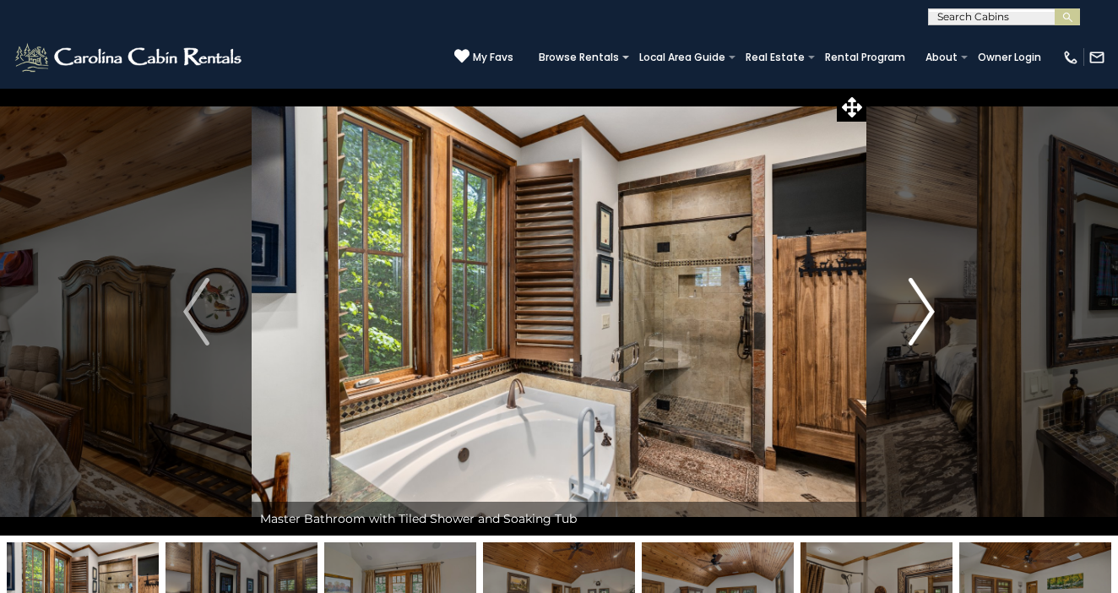
click at [933, 309] on img "Next" at bounding box center [921, 312] width 25 height 68
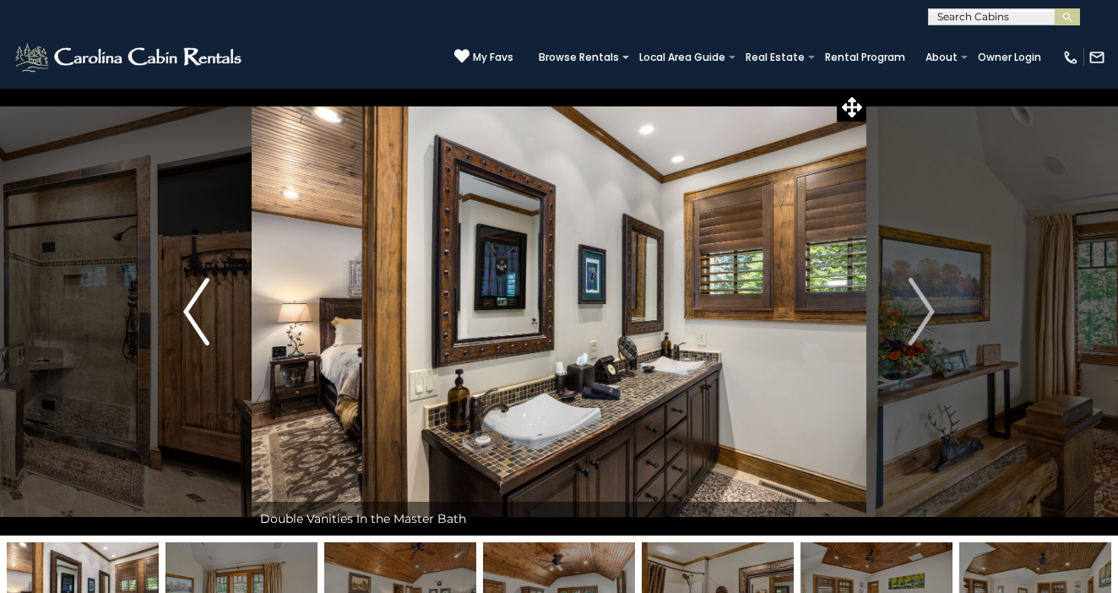
click at [188, 313] on img "Previous" at bounding box center [195, 312] width 25 height 68
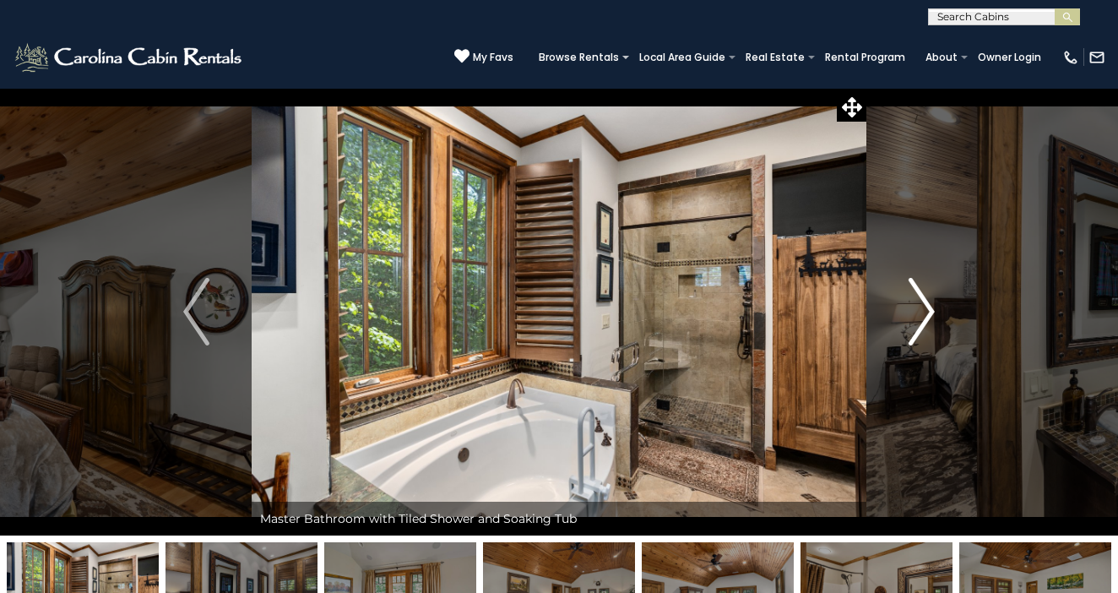
click at [926, 314] on img "Next" at bounding box center [921, 312] width 25 height 68
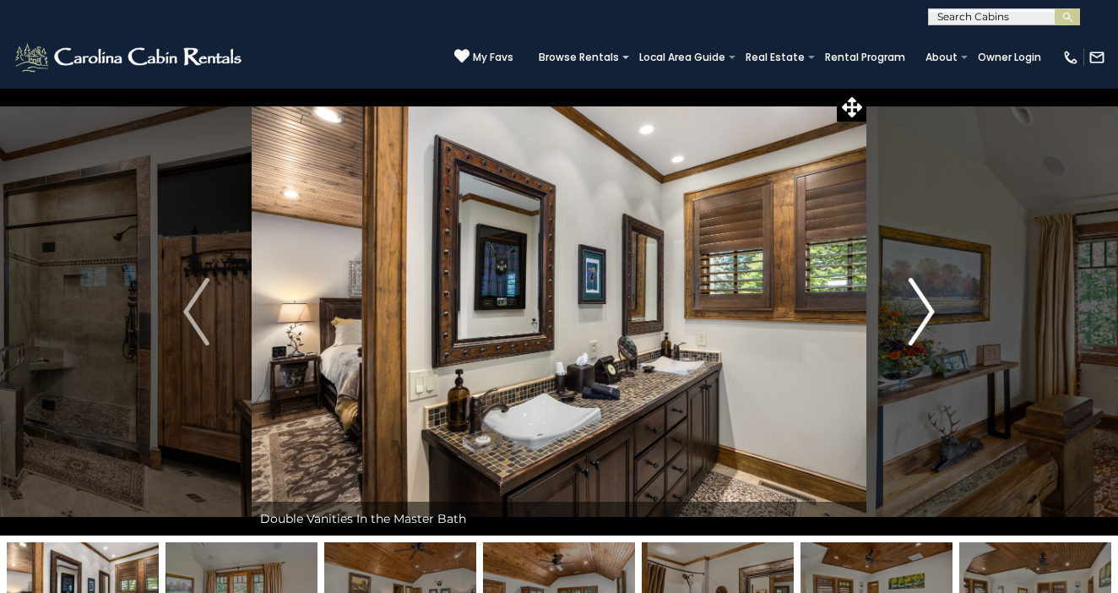
click at [926, 314] on img "Next" at bounding box center [921, 312] width 25 height 68
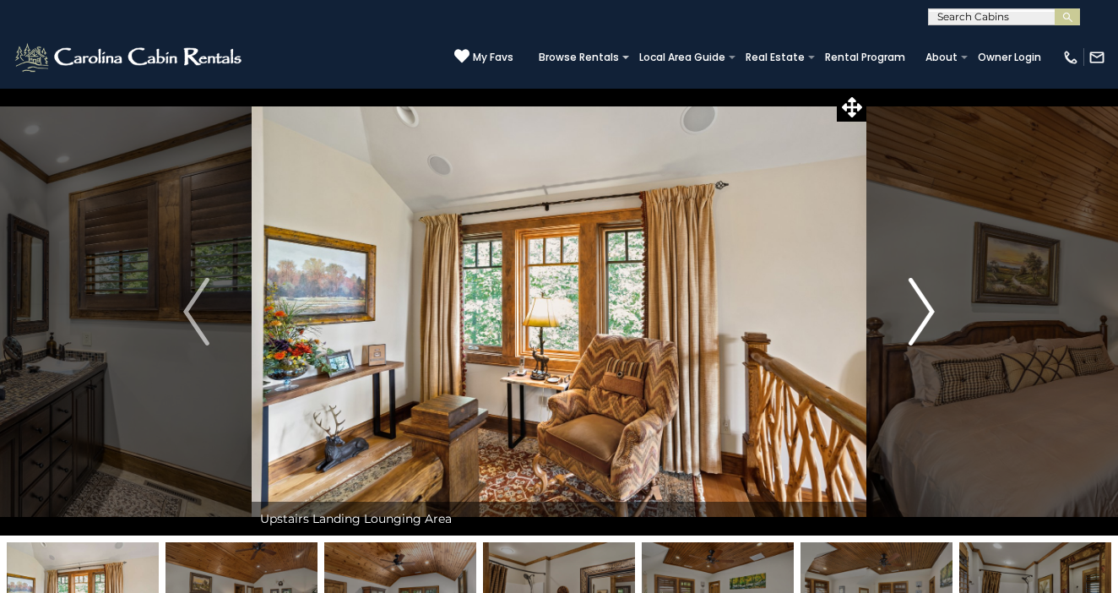
click at [926, 314] on img "Next" at bounding box center [921, 312] width 25 height 68
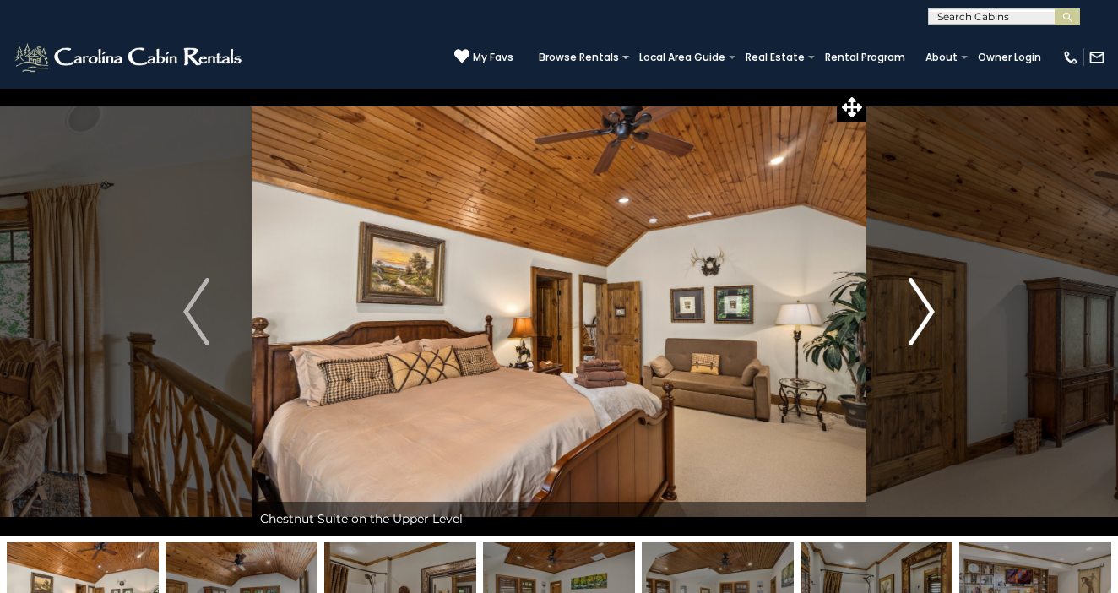
click at [926, 314] on img "Next" at bounding box center [921, 312] width 25 height 68
